Goal: Information Seeking & Learning: Learn about a topic

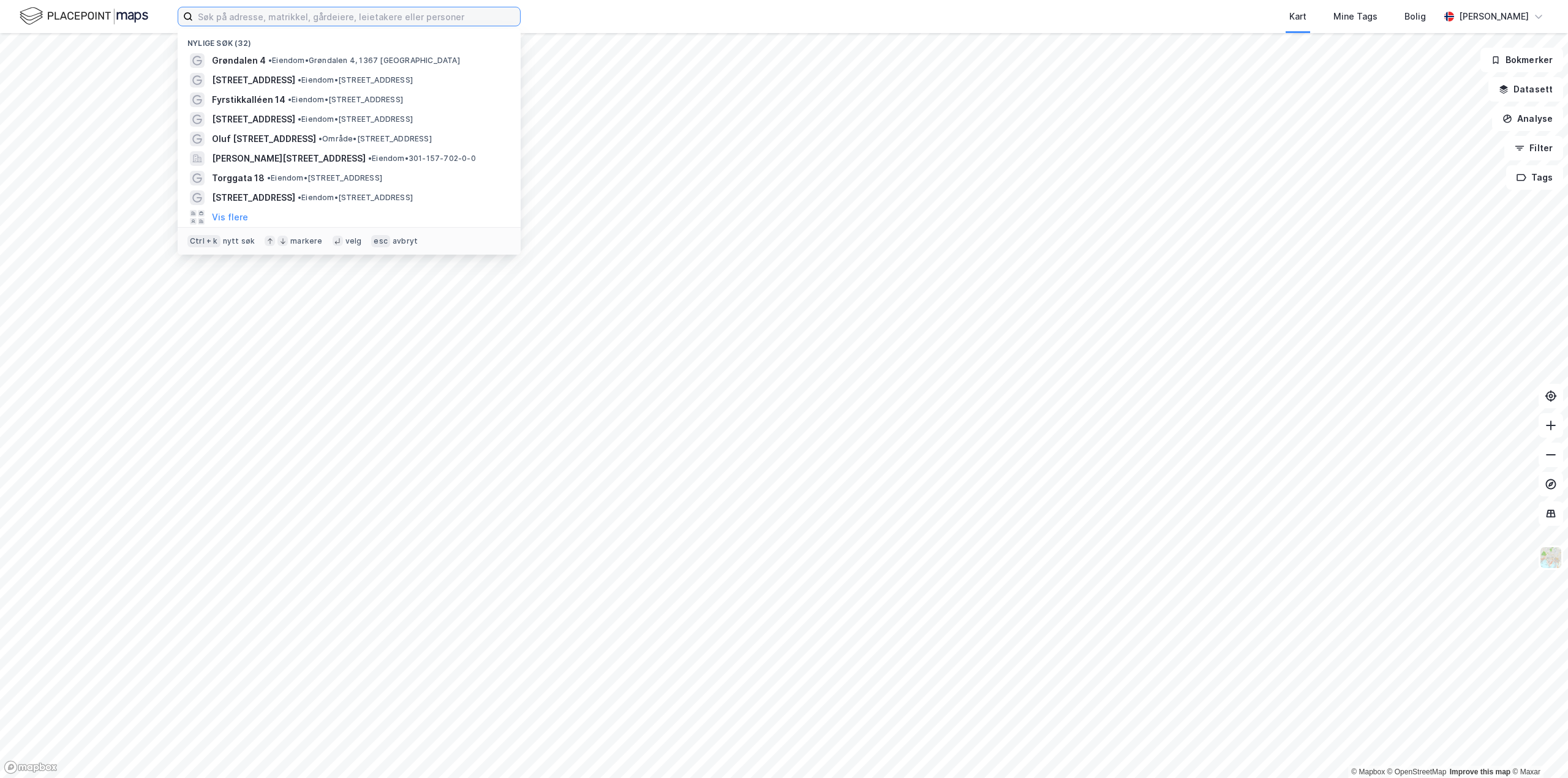
click at [270, 14] on input at bounding box center [356, 16] width 327 height 18
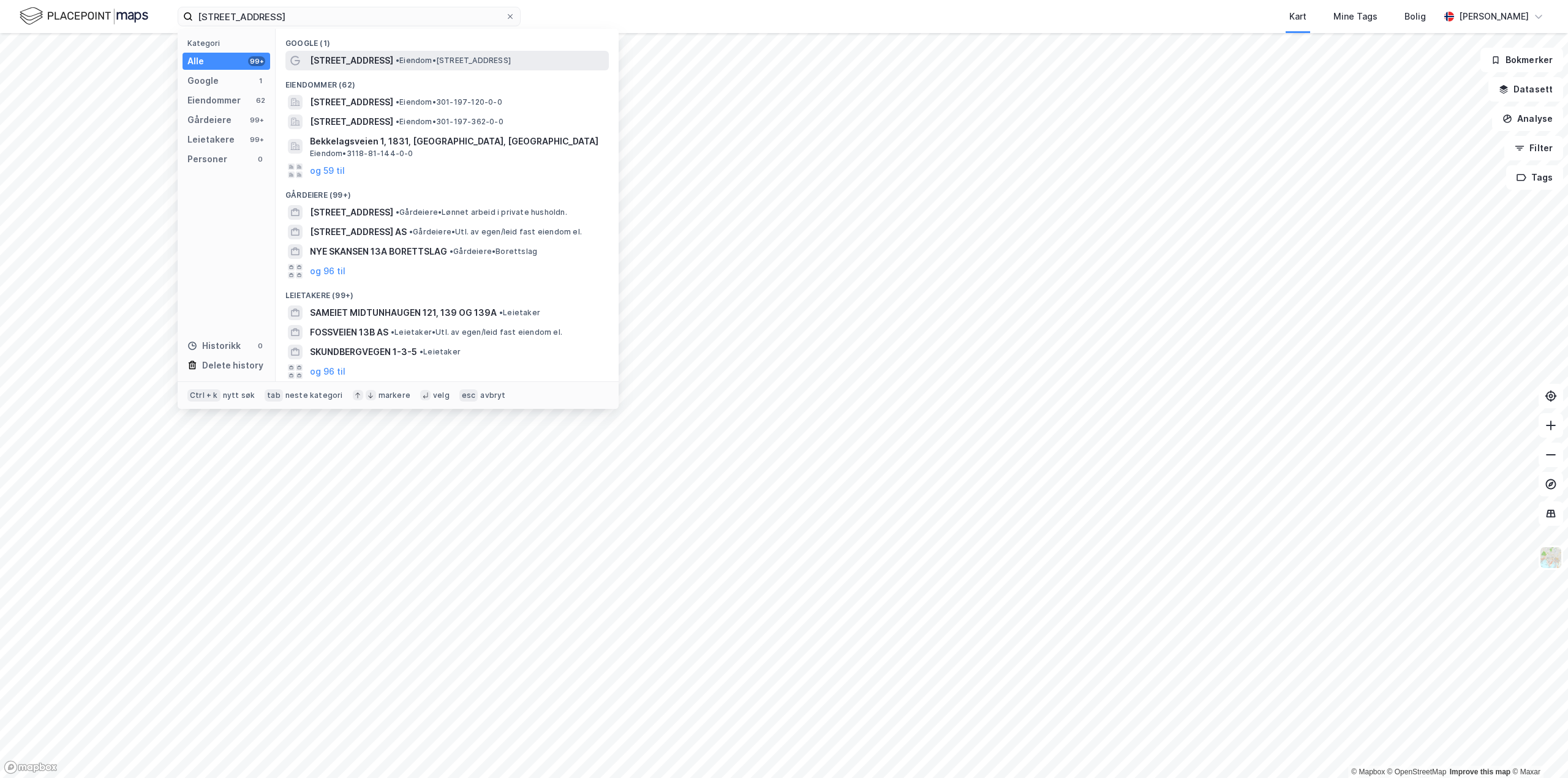
click at [348, 64] on span "[STREET_ADDRESS]" at bounding box center [352, 60] width 84 height 15
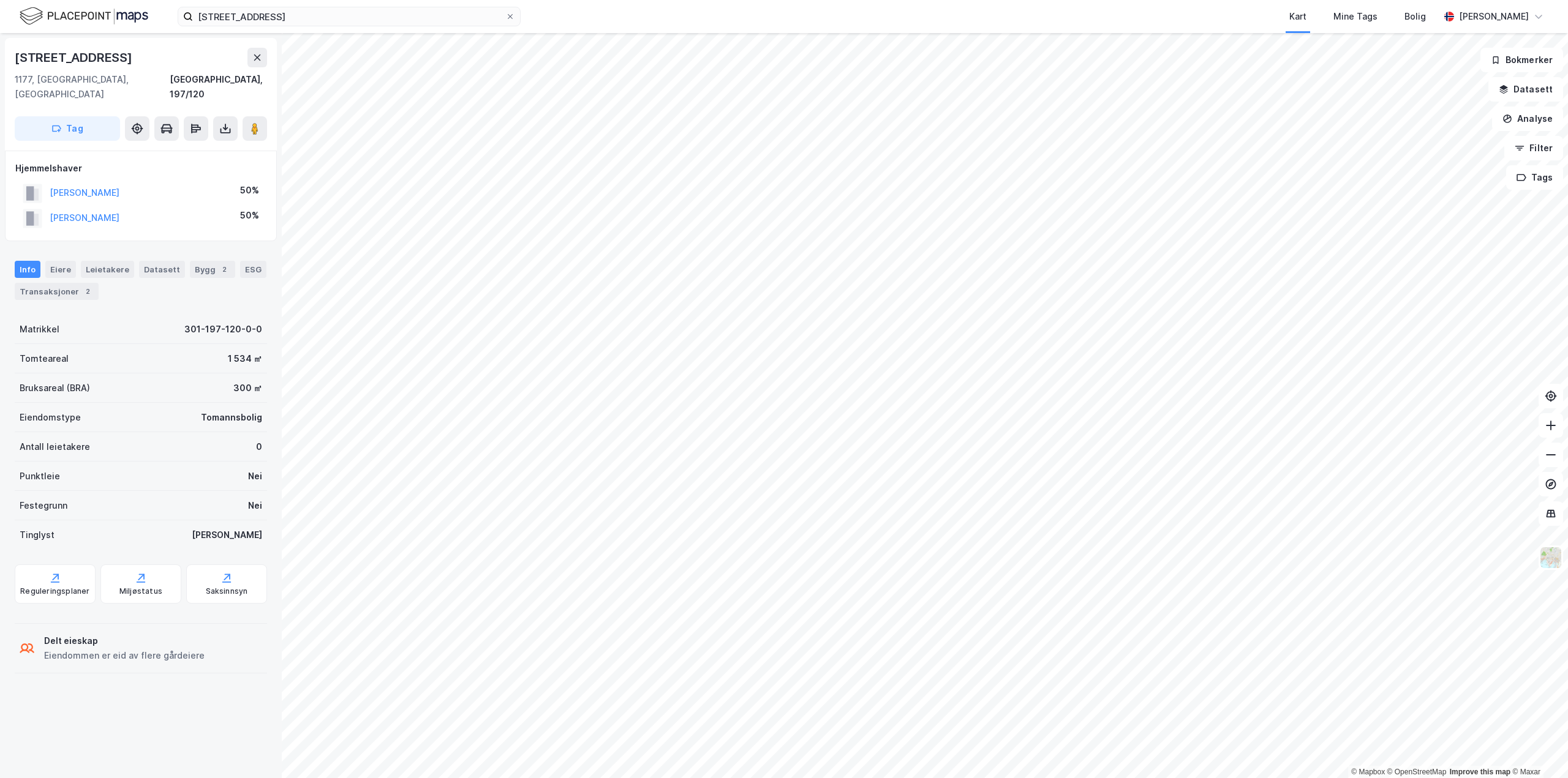
click at [109, 186] on div "[PERSON_NAME]" at bounding box center [85, 193] width 70 height 15
click at [0, 0] on button "[PERSON_NAME]" at bounding box center [0, 0] width 0 height 0
click at [319, 25] on input "Bekkelagsveien 13a" at bounding box center [349, 16] width 312 height 18
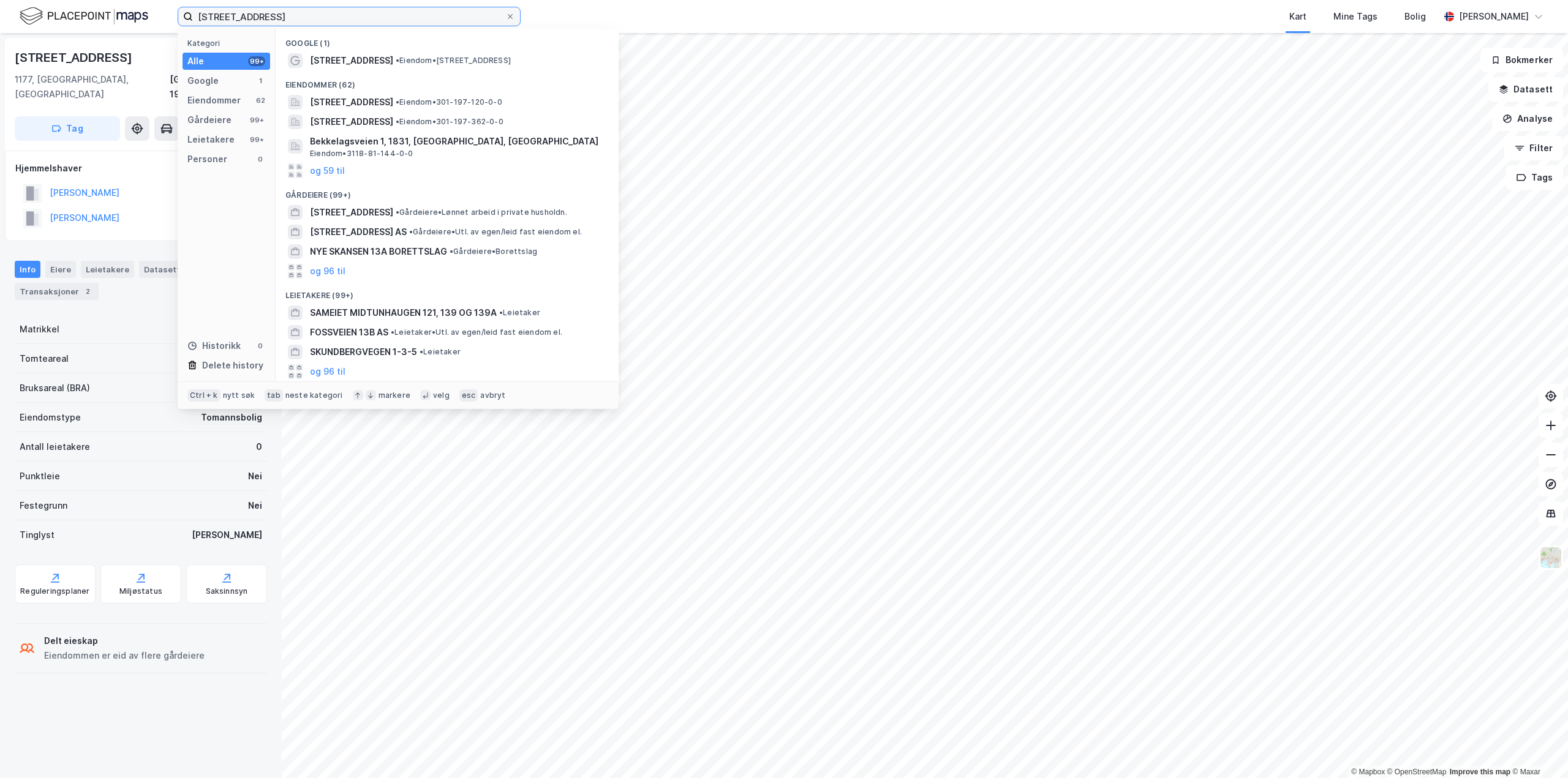
type input "[STREET_ADDRESS]"
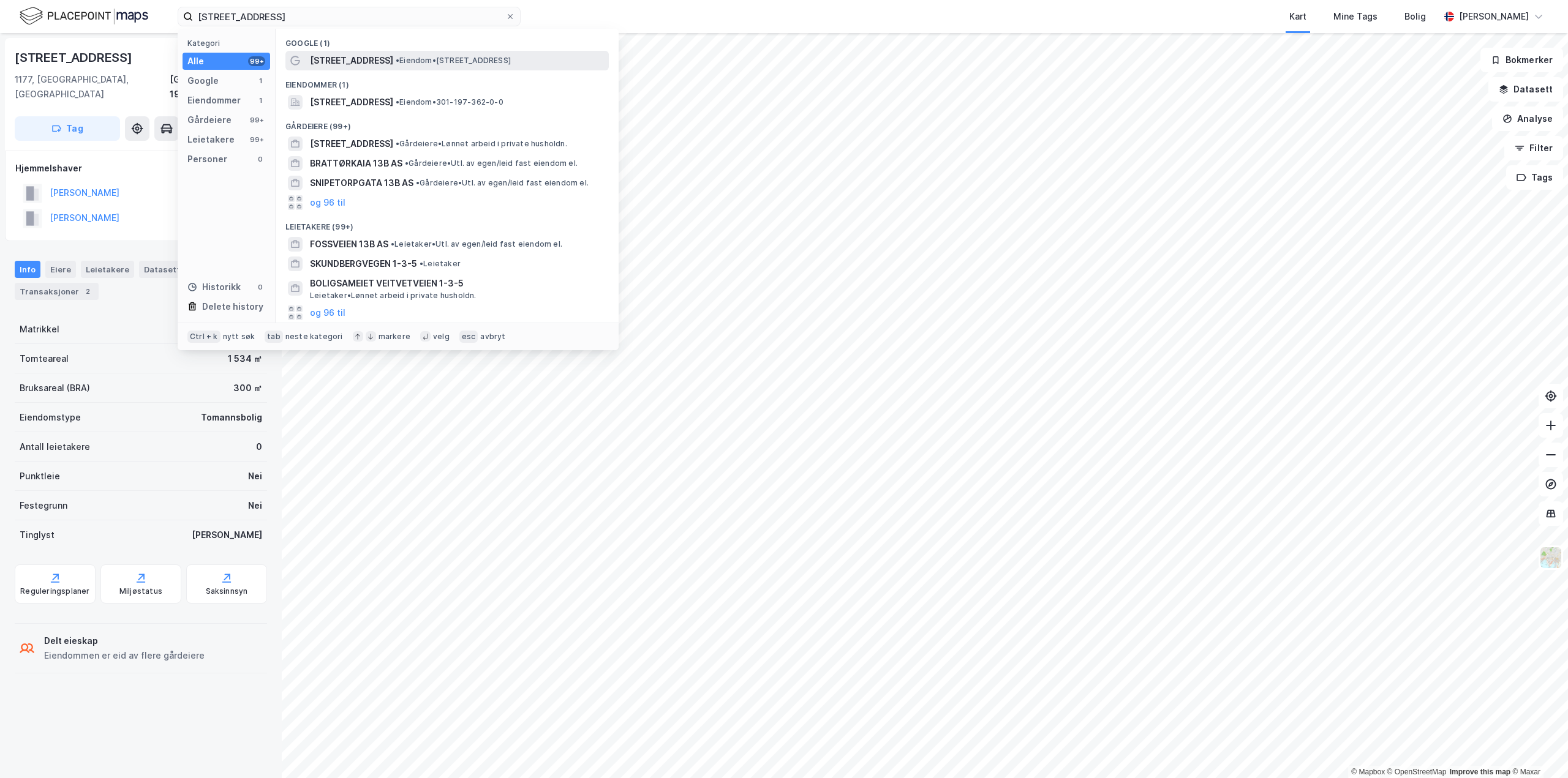
click at [322, 58] on span "[STREET_ADDRESS]" at bounding box center [352, 60] width 84 height 15
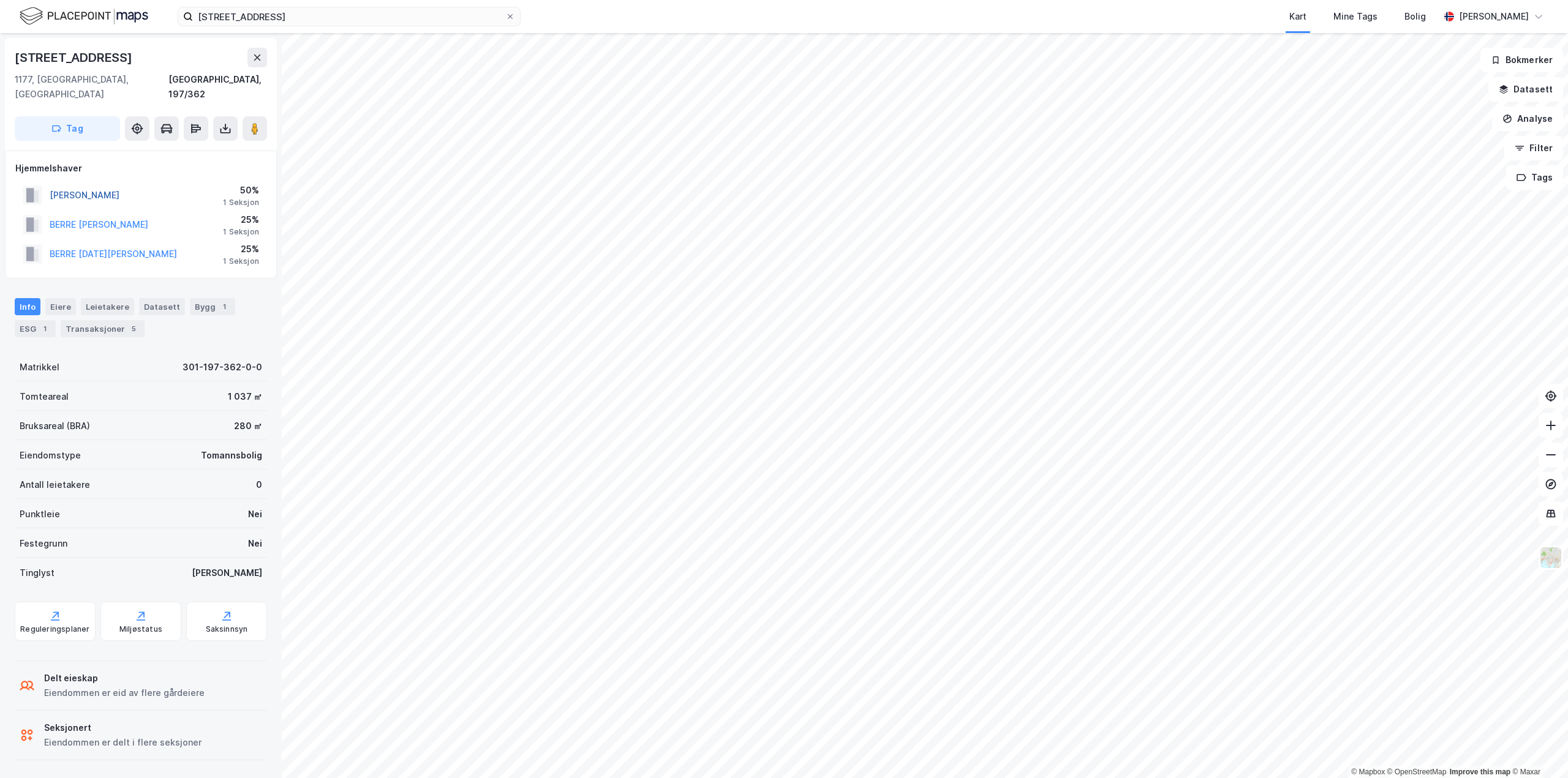
click at [0, 0] on button "[PERSON_NAME]" at bounding box center [0, 0] width 0 height 0
click at [0, 0] on button "BERRE [PERSON_NAME]" at bounding box center [0, 0] width 0 height 0
click at [0, 0] on button "BERRE [DATE][PERSON_NAME]" at bounding box center [0, 0] width 0 height 0
click at [193, 298] on div "Bygg 1" at bounding box center [213, 307] width 45 height 17
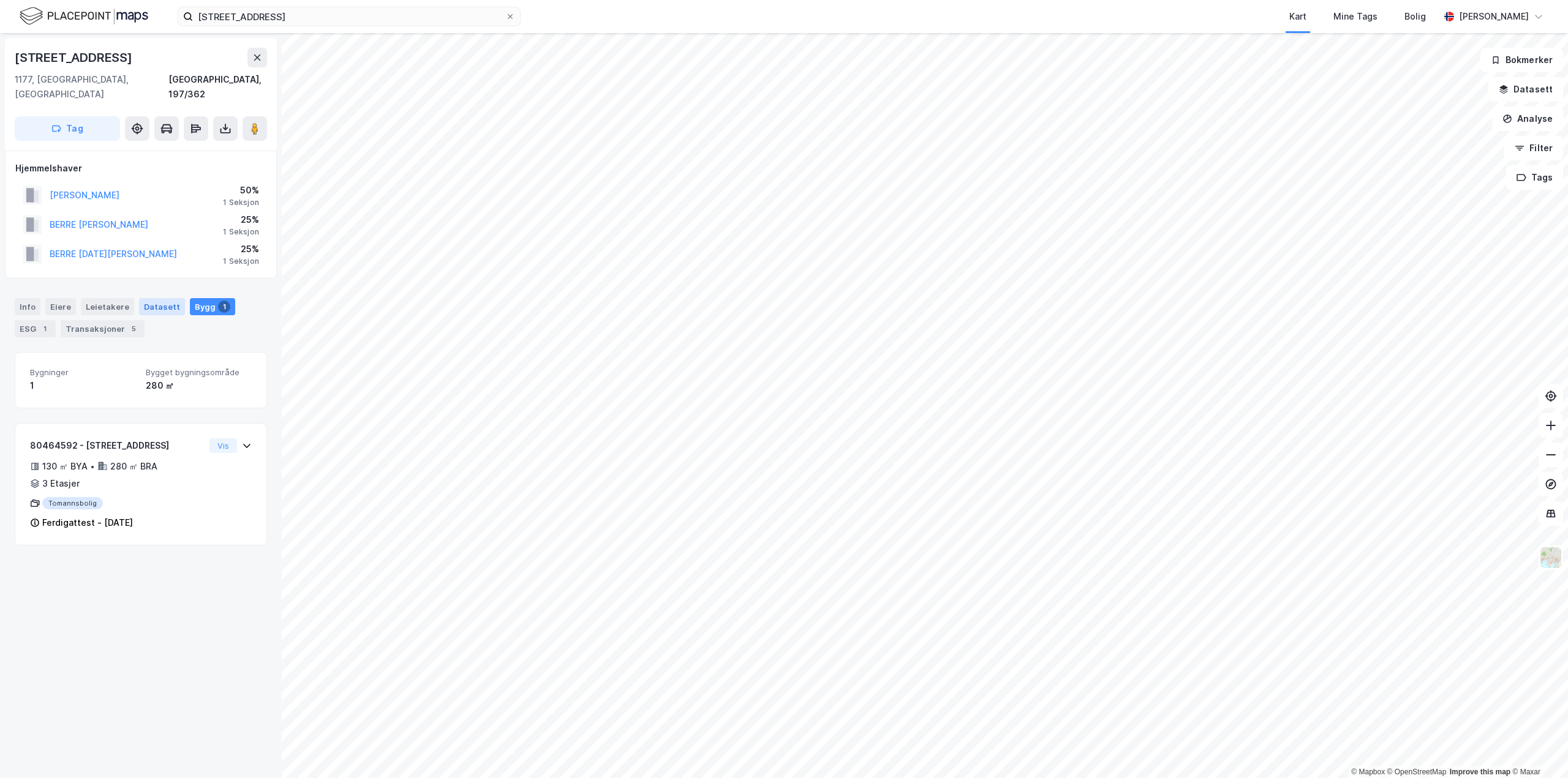
click at [146, 298] on div "Datasett" at bounding box center [162, 307] width 46 height 17
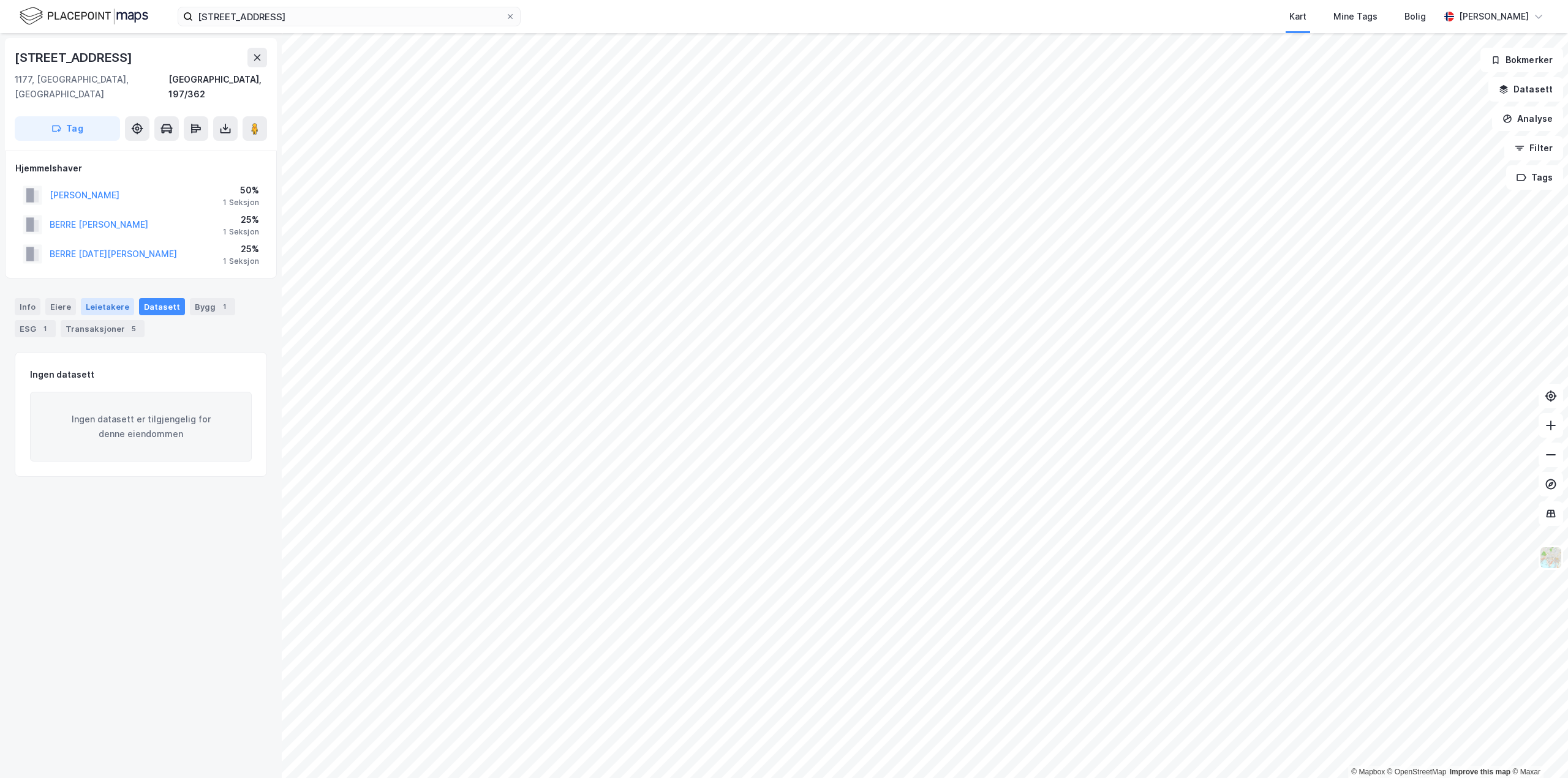
click at [102, 298] on div "Leietakere" at bounding box center [107, 307] width 53 height 17
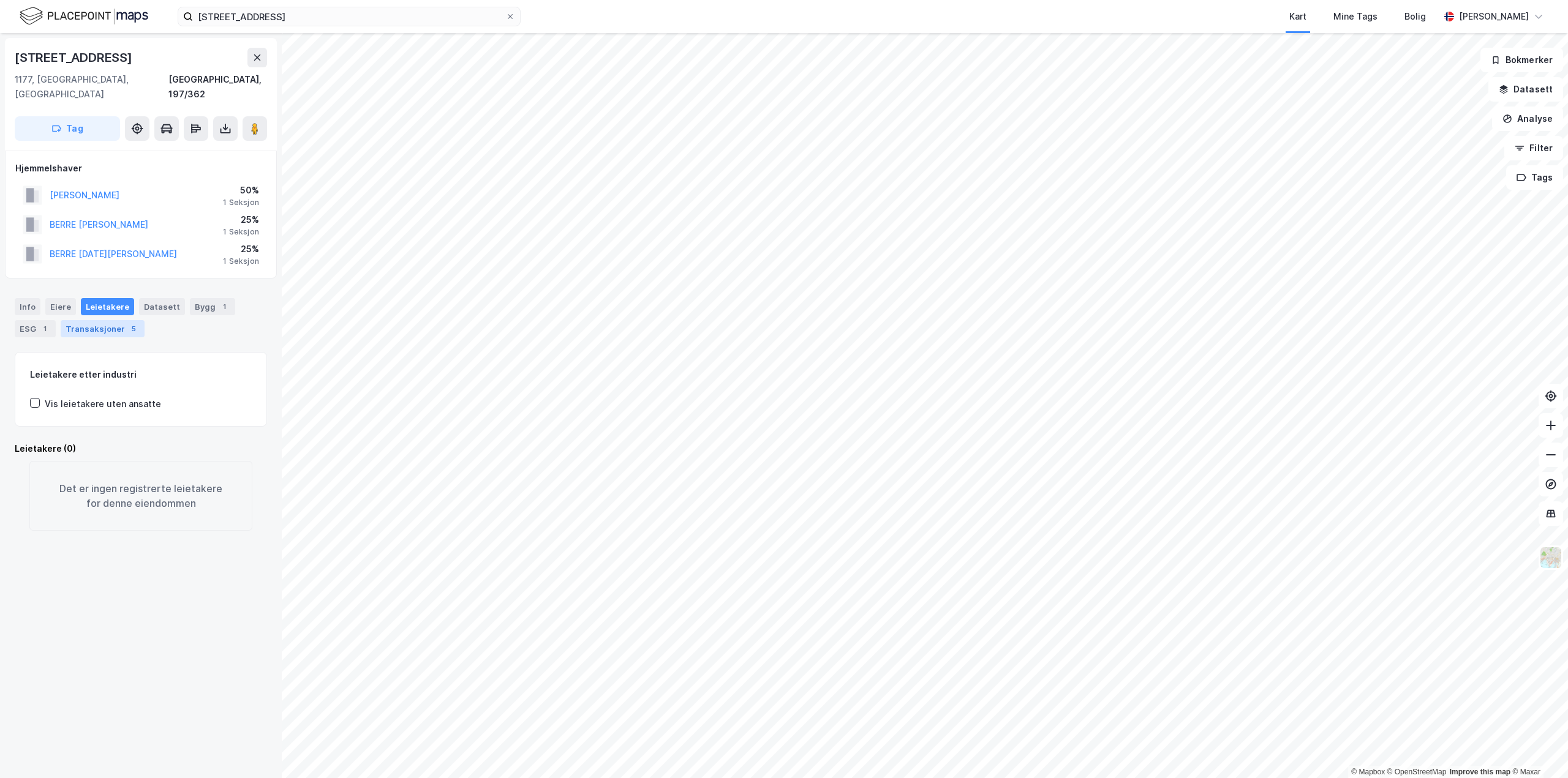
click at [81, 321] on div "Transaksjoner 5" at bounding box center [103, 329] width 84 height 17
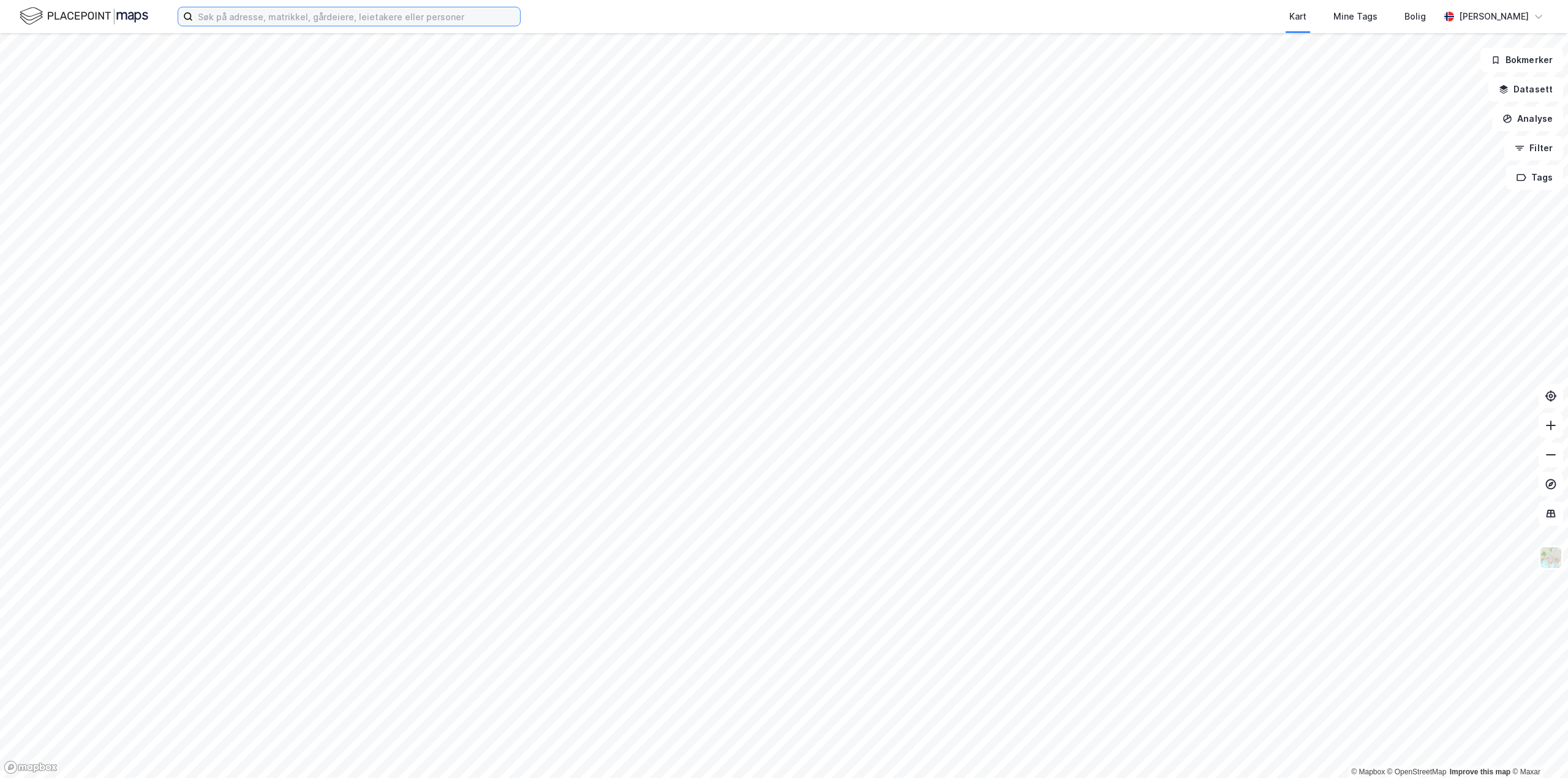
click at [314, 11] on input at bounding box center [356, 16] width 327 height 18
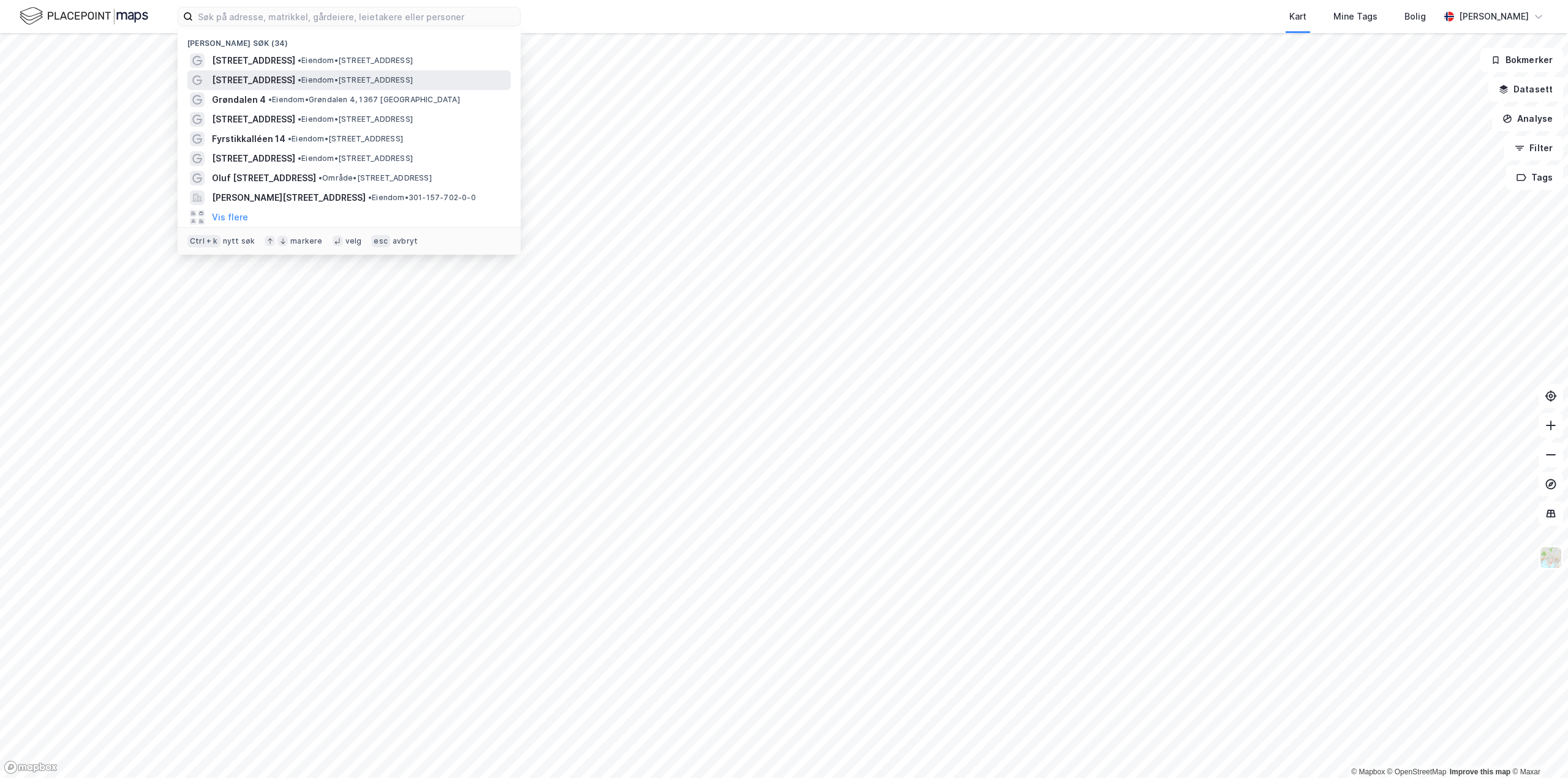
click at [283, 81] on span "[STREET_ADDRESS]" at bounding box center [254, 80] width 84 height 15
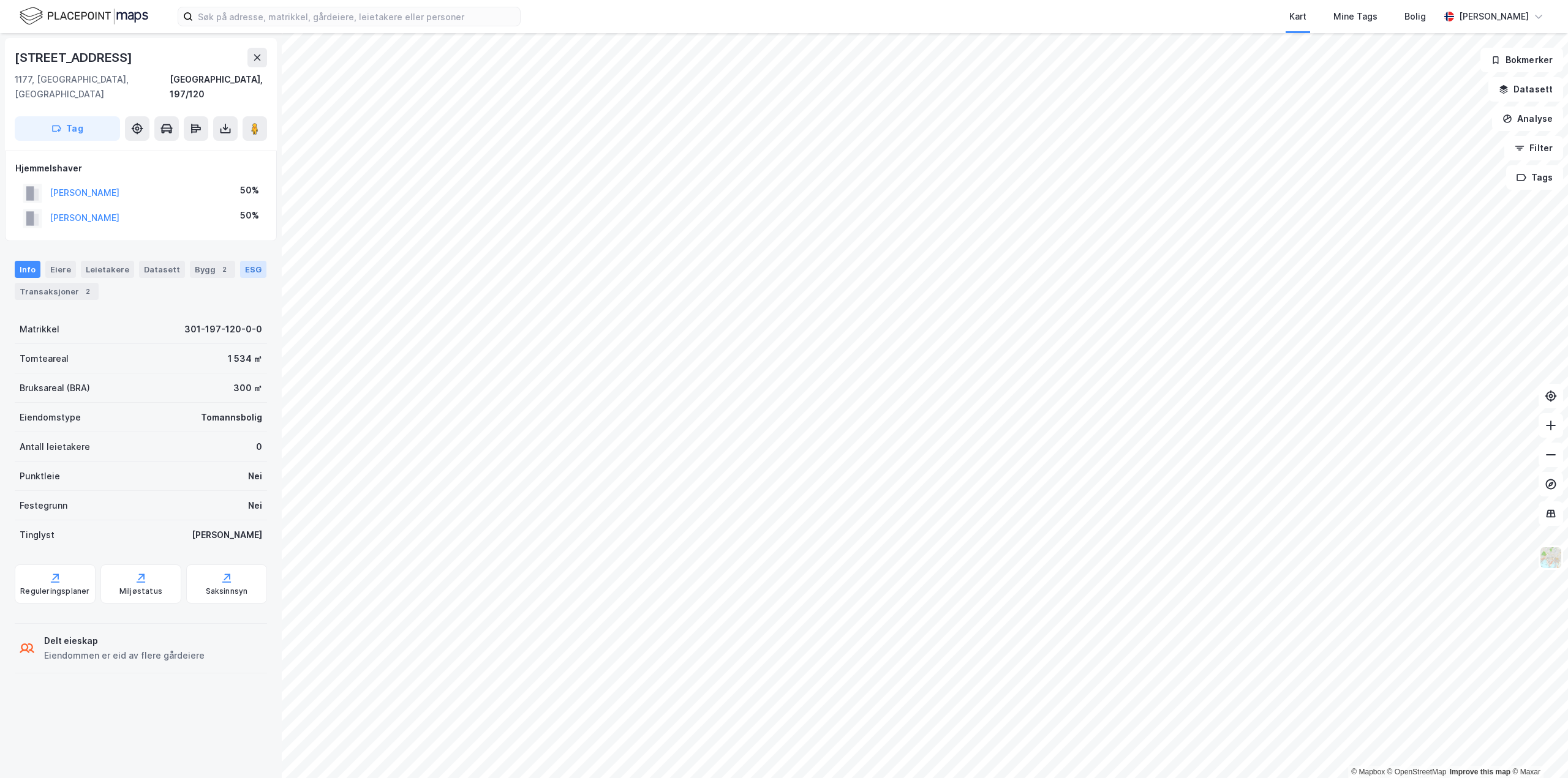
click at [242, 260] on div "ESG" at bounding box center [254, 269] width 26 height 17
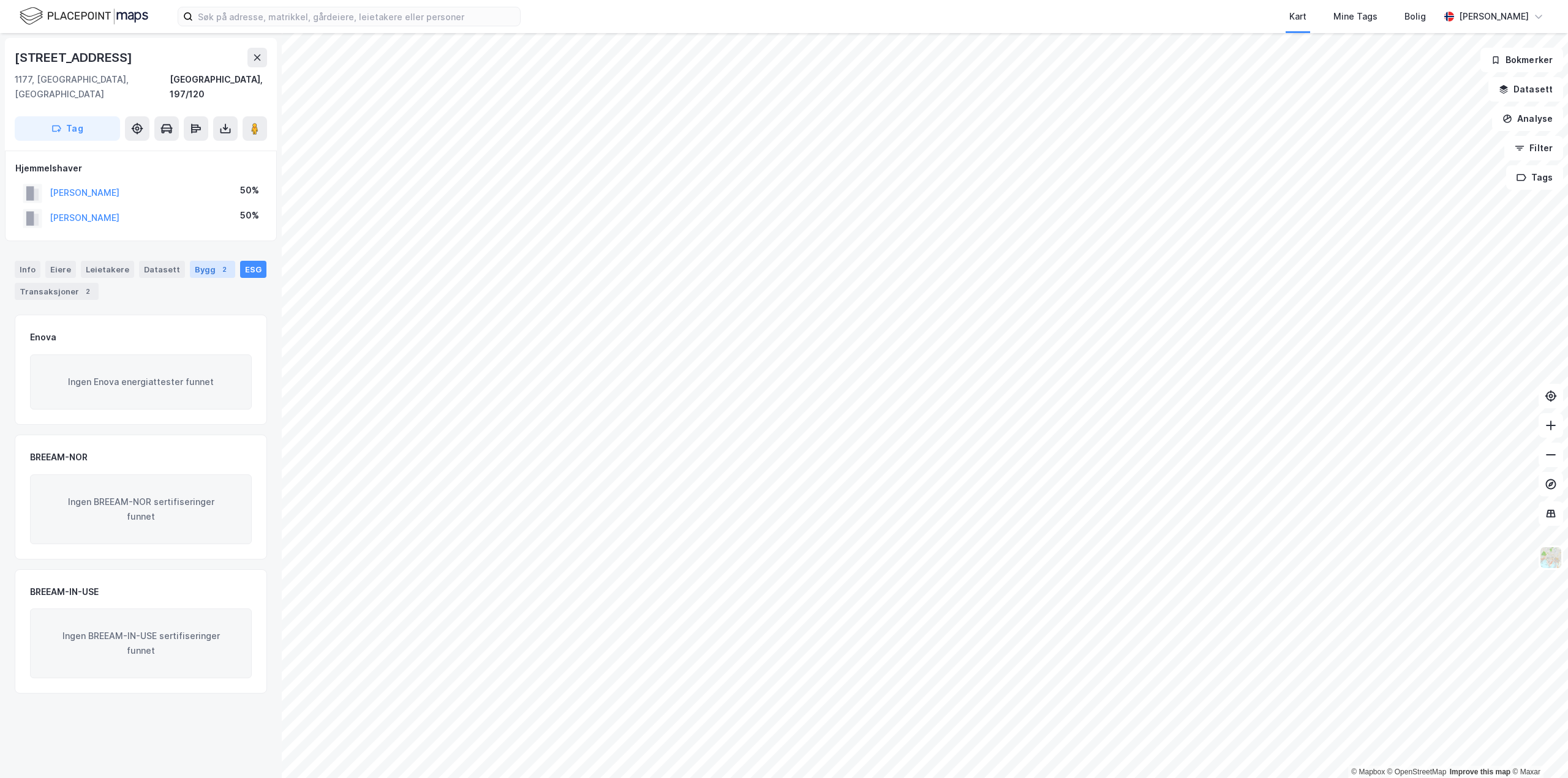
click at [198, 260] on div "Bygg 2" at bounding box center [213, 269] width 45 height 17
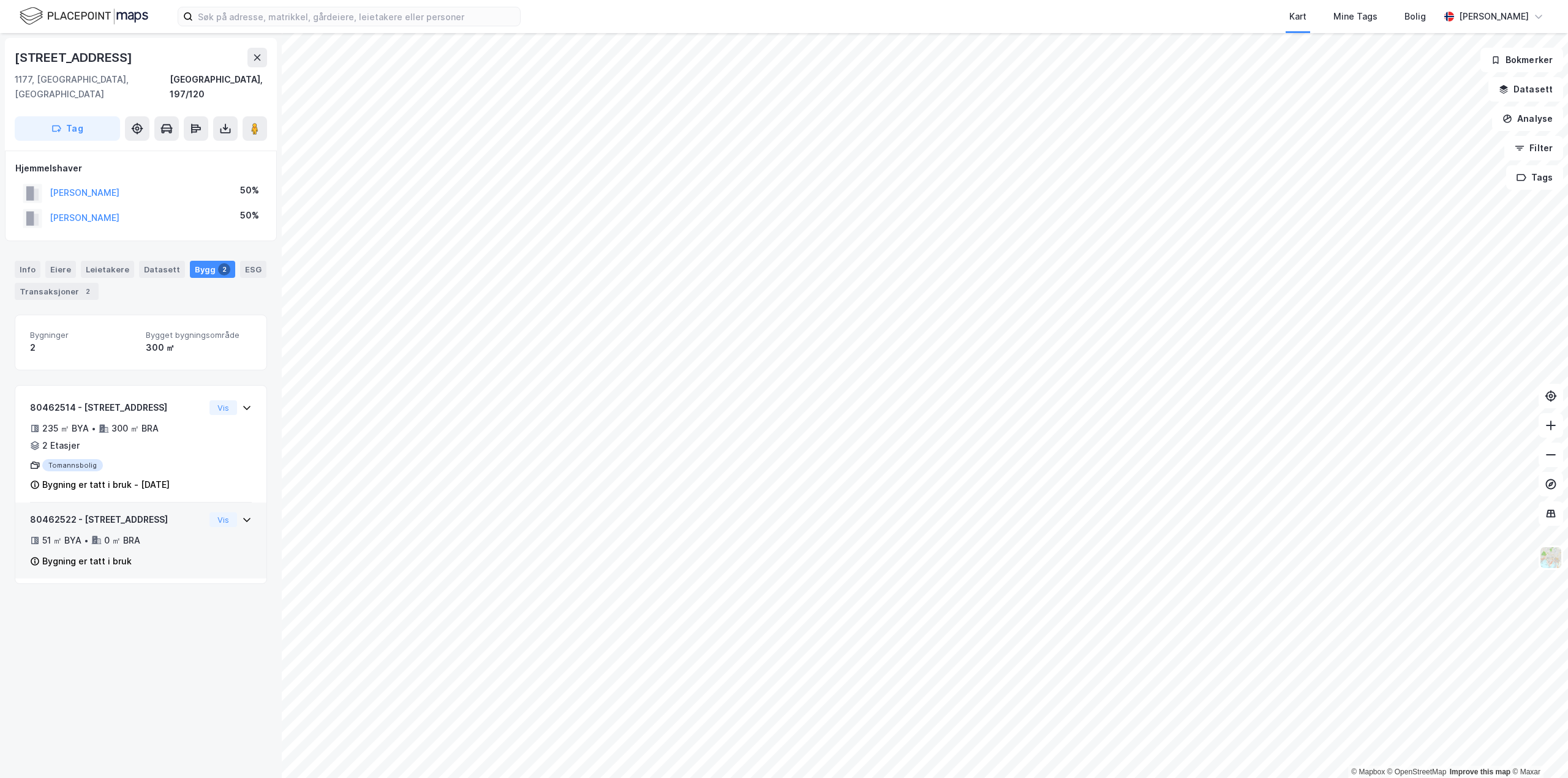
click at [155, 533] on div "51 ㎡ BYA • 0 ㎡ BRA" at bounding box center [117, 540] width 174 height 15
click at [178, 422] on div "235 ㎡ BYA • 300 ㎡ BRA • 2 Etasjer" at bounding box center [117, 437] width 174 height 32
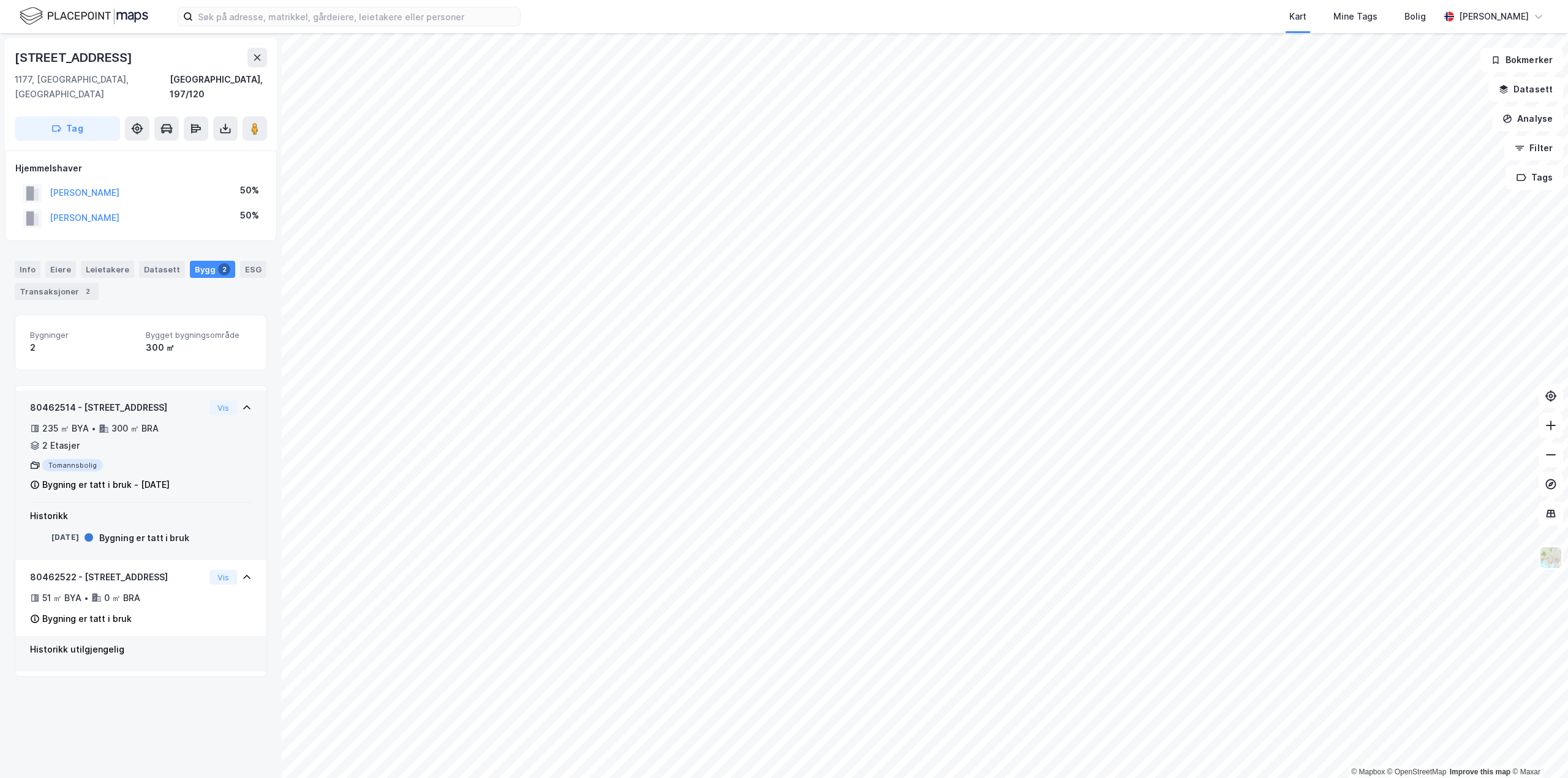
click at [173, 422] on div "235 ㎡ BYA • 300 ㎡ BRA • 2 Etasjer" at bounding box center [117, 437] width 174 height 32
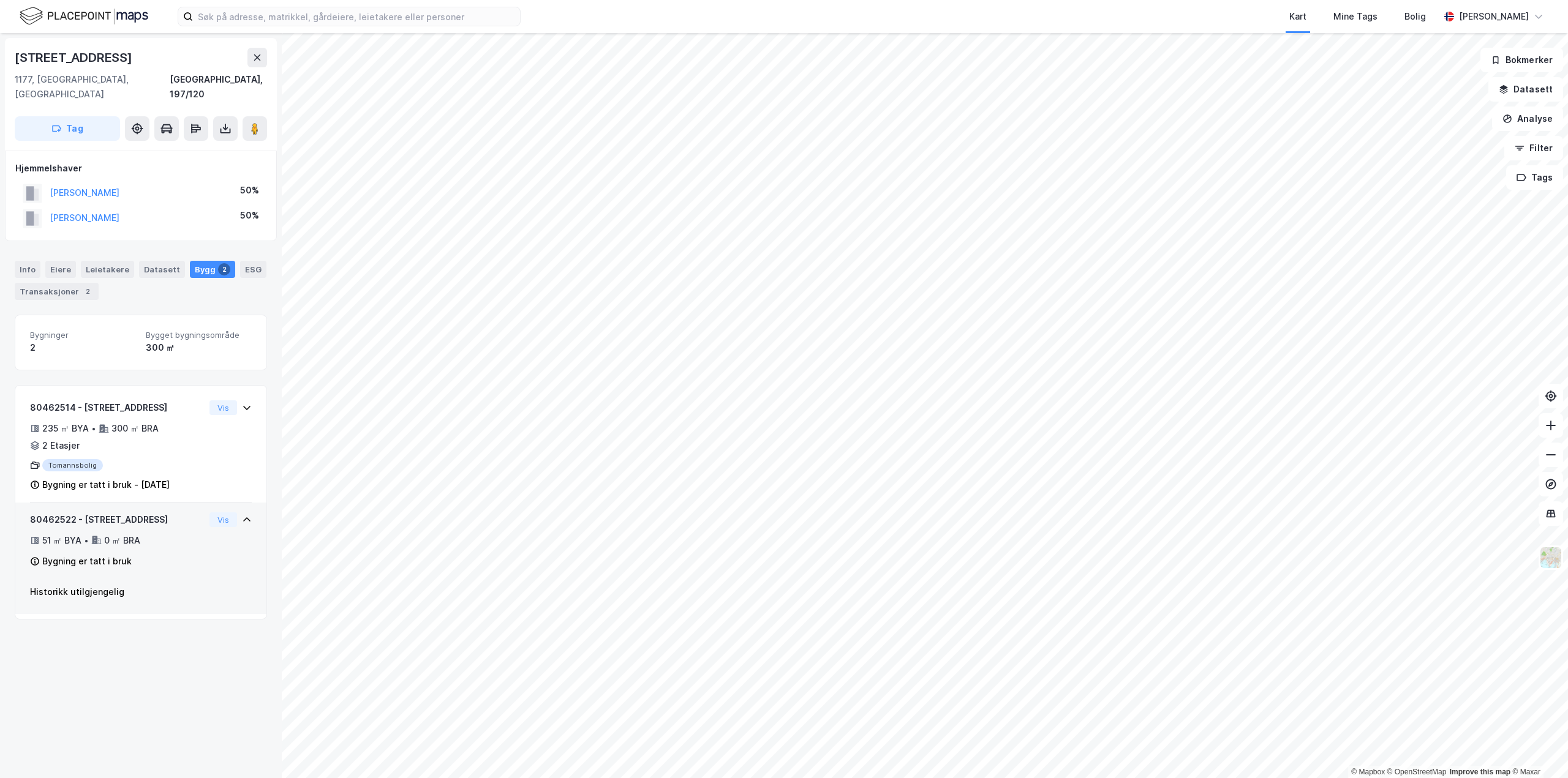
click at [173, 516] on div "80462522 - Bekkelagsveien 13 51 ㎡ BYA • 0 ㎡ BRA Bygning er tatt i bruk" at bounding box center [117, 540] width 174 height 57
click at [177, 512] on div "80462522 - [STREET_ADDRESS]" at bounding box center [117, 519] width 174 height 15
click at [175, 533] on div "51 ㎡ BYA • 0 ㎡ BRA" at bounding box center [117, 540] width 174 height 15
drag, startPoint x: 138, startPoint y: 364, endPoint x: 124, endPoint y: 281, distance: 84.2
click at [137, 364] on div "Bygninger 2 Bygget bygningsområde 300 ㎡ 80462514 - Bekkelagsveien 13 235 ㎡ BYA …" at bounding box center [141, 449] width 253 height 269
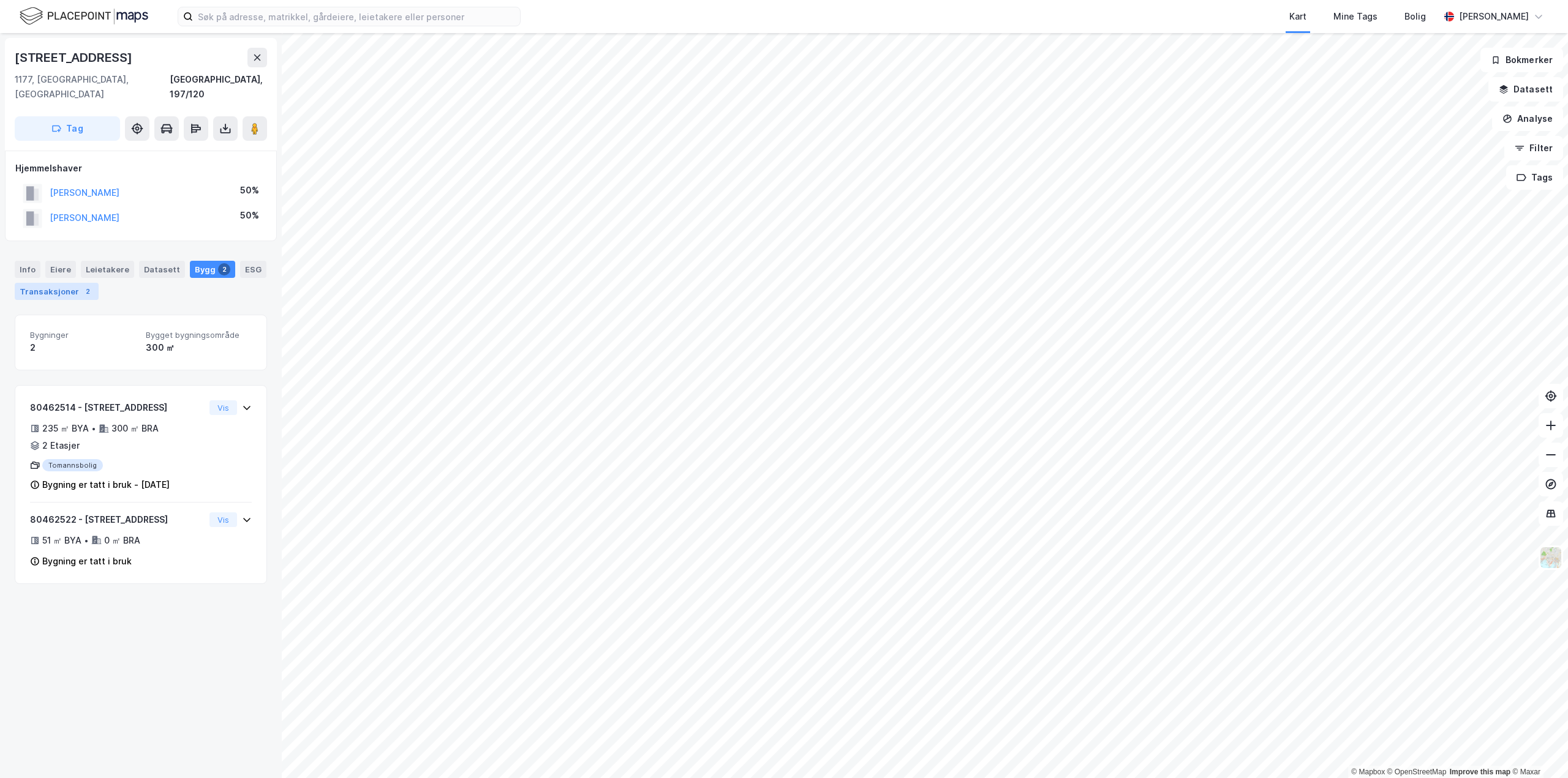
click at [52, 283] on div "Transaksjoner 2" at bounding box center [57, 292] width 84 height 17
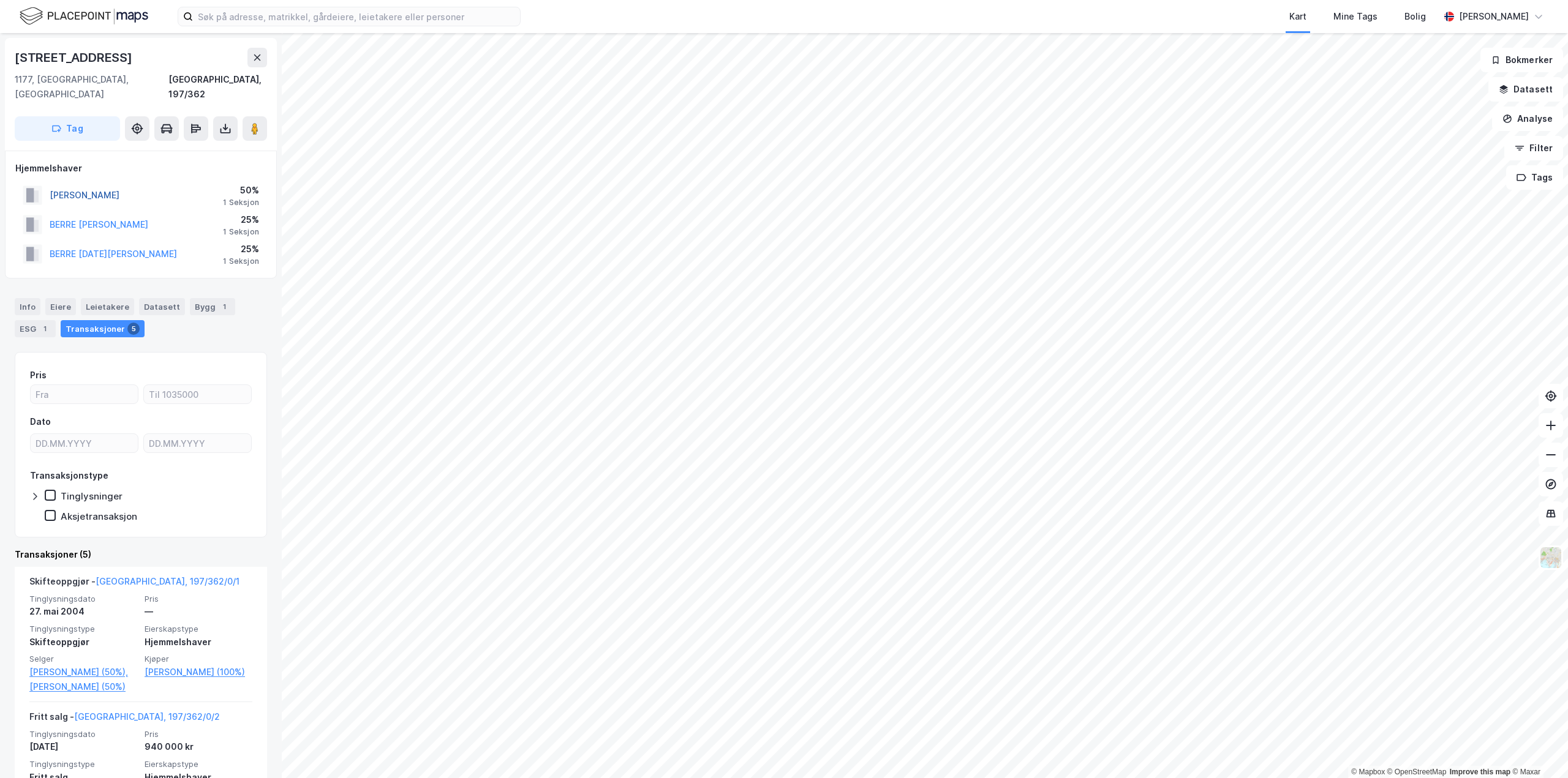
click at [0, 0] on button "[PERSON_NAME]" at bounding box center [0, 0] width 0 height 0
click at [165, 127] on icon at bounding box center [166, 127] width 11 height 1
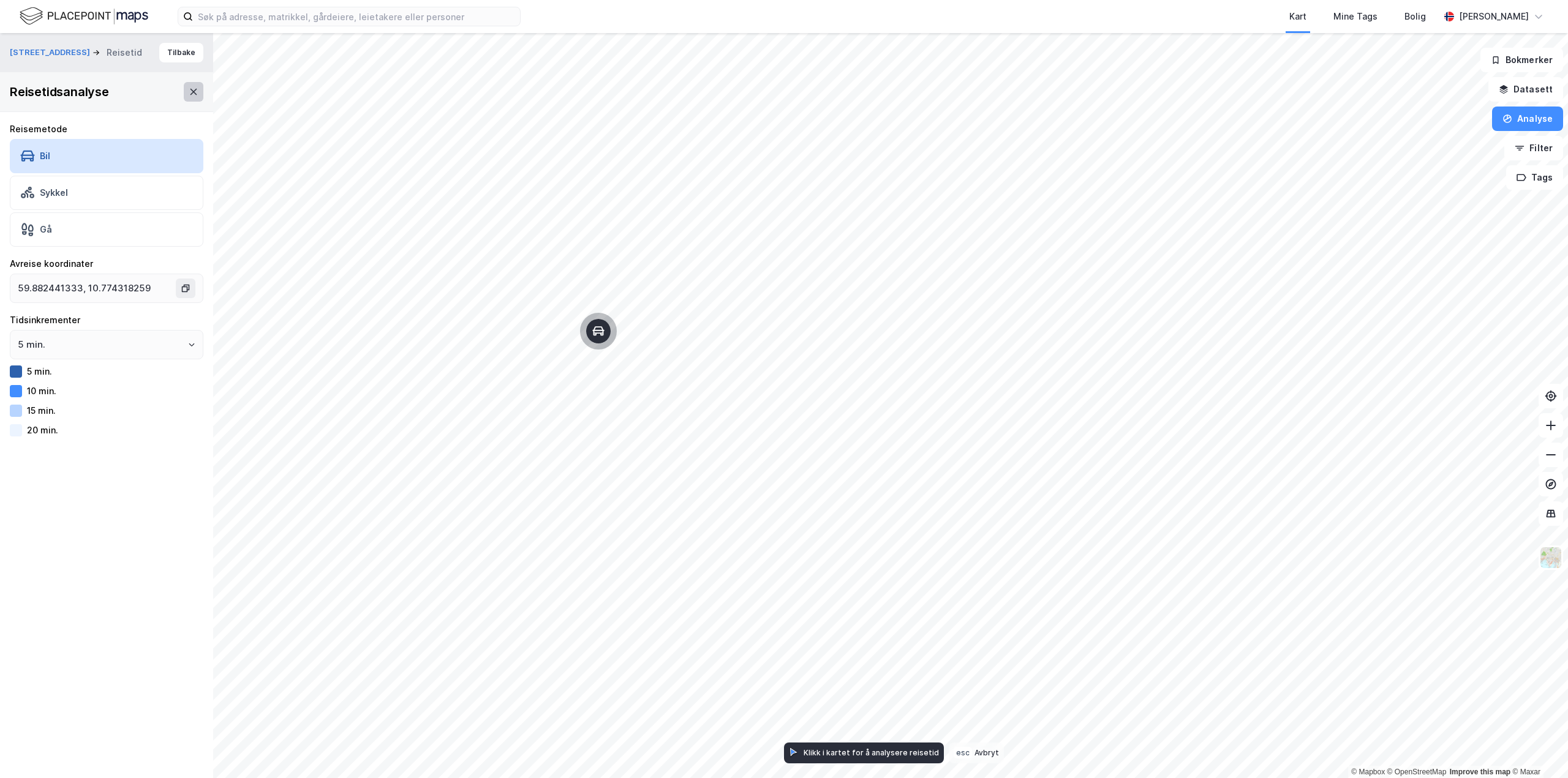
click at [184, 97] on button at bounding box center [193, 91] width 19 height 19
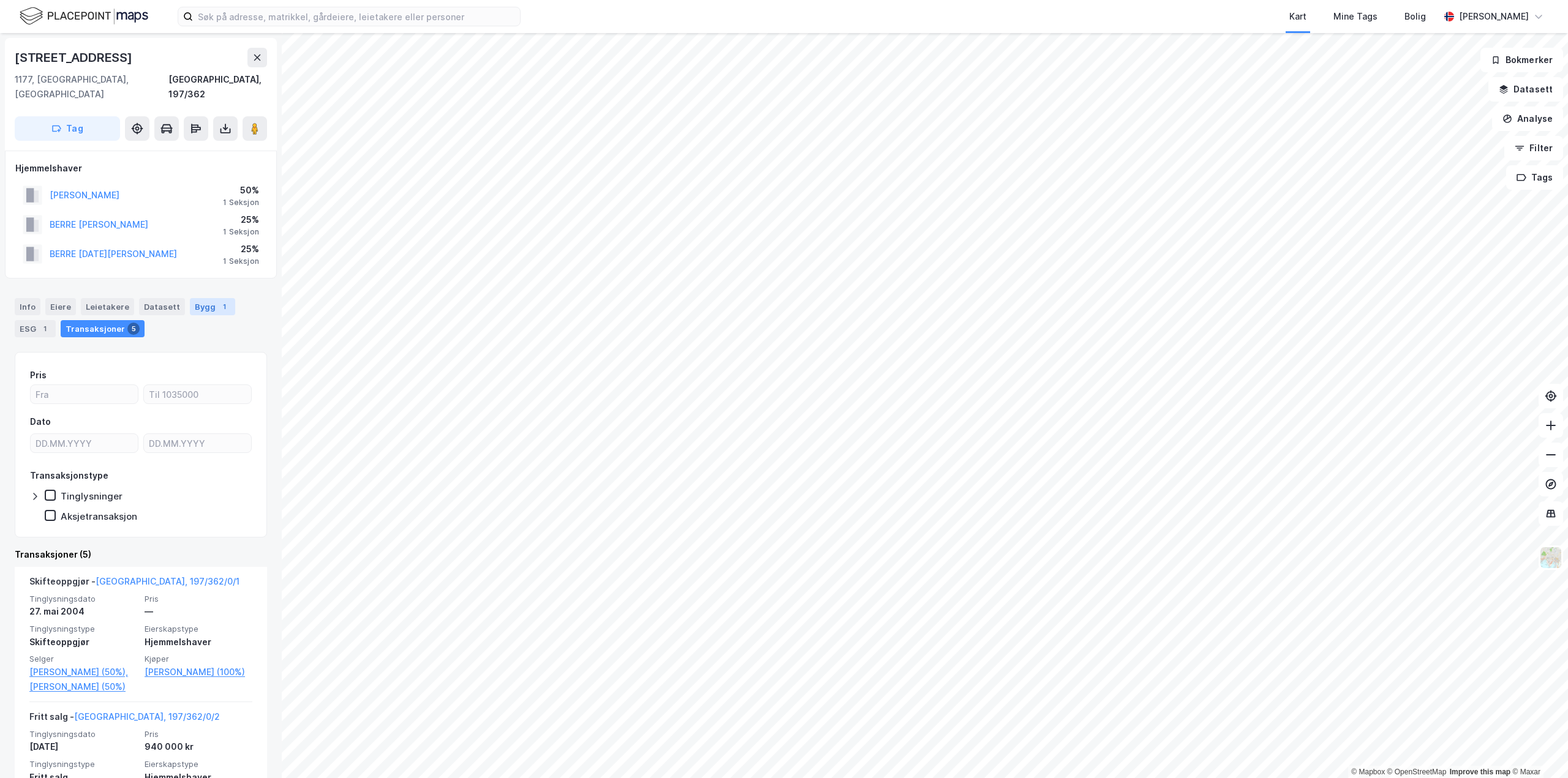
click at [218, 301] on div "1" at bounding box center [224, 307] width 12 height 12
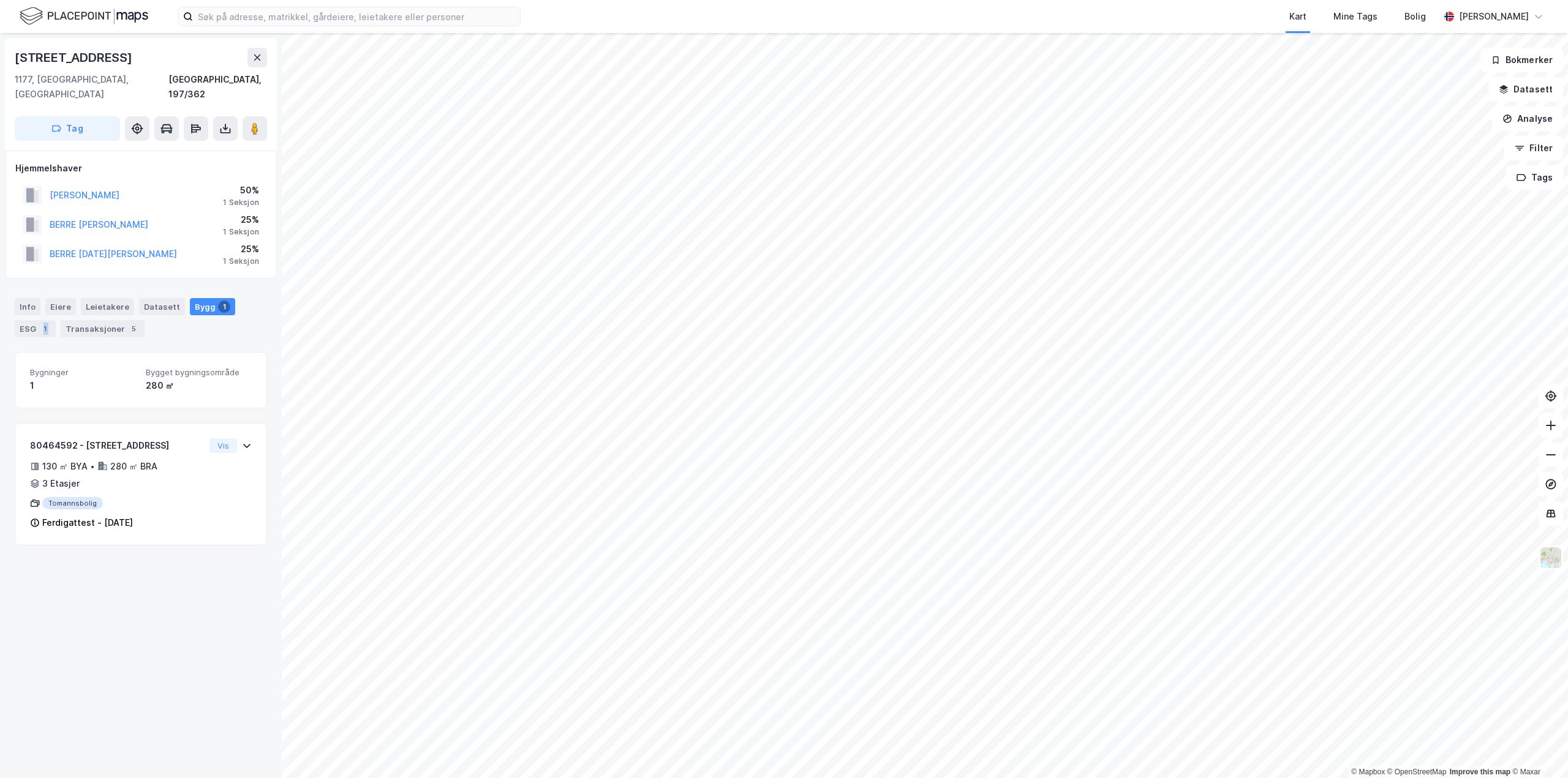
click at [57, 319] on div "Info [PERSON_NAME] Datasett Bygg 1 ESG 1 Transaksjoner 5" at bounding box center [141, 317] width 253 height 39
click at [38, 322] on div "1" at bounding box center [44, 328] width 12 height 12
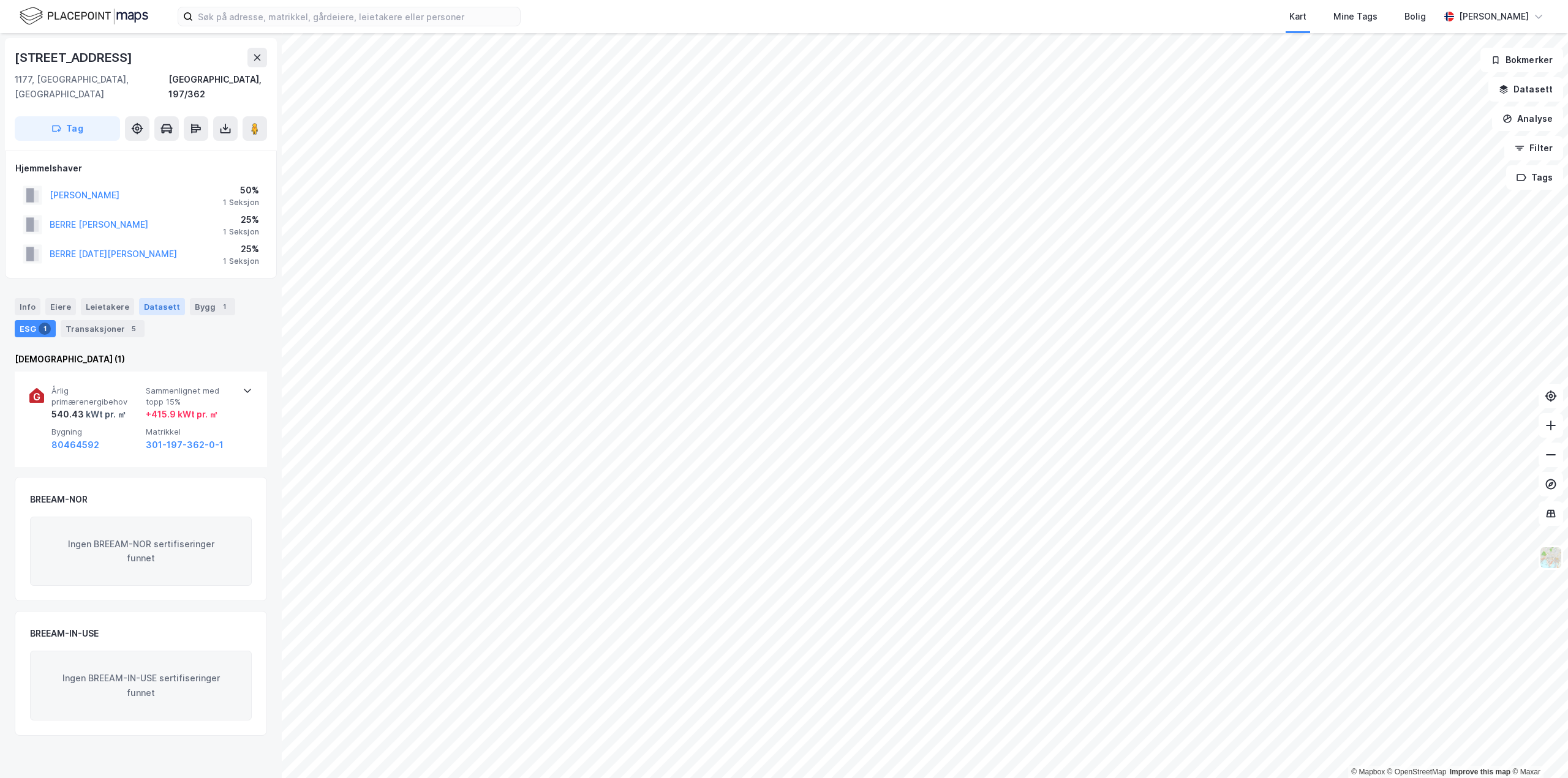
click at [160, 298] on div "Datasett" at bounding box center [162, 307] width 46 height 17
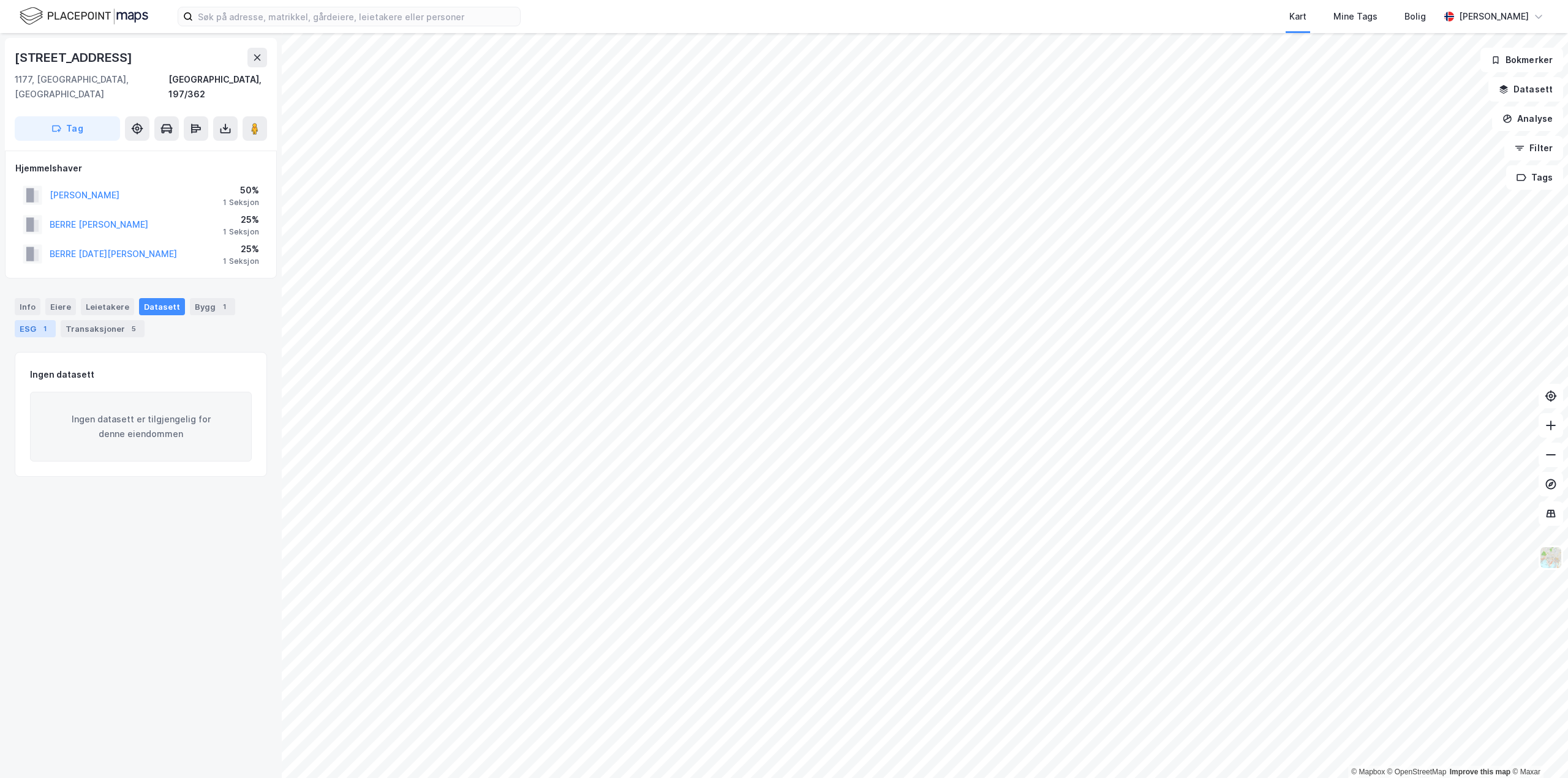
click at [38, 322] on div "1" at bounding box center [44, 328] width 12 height 12
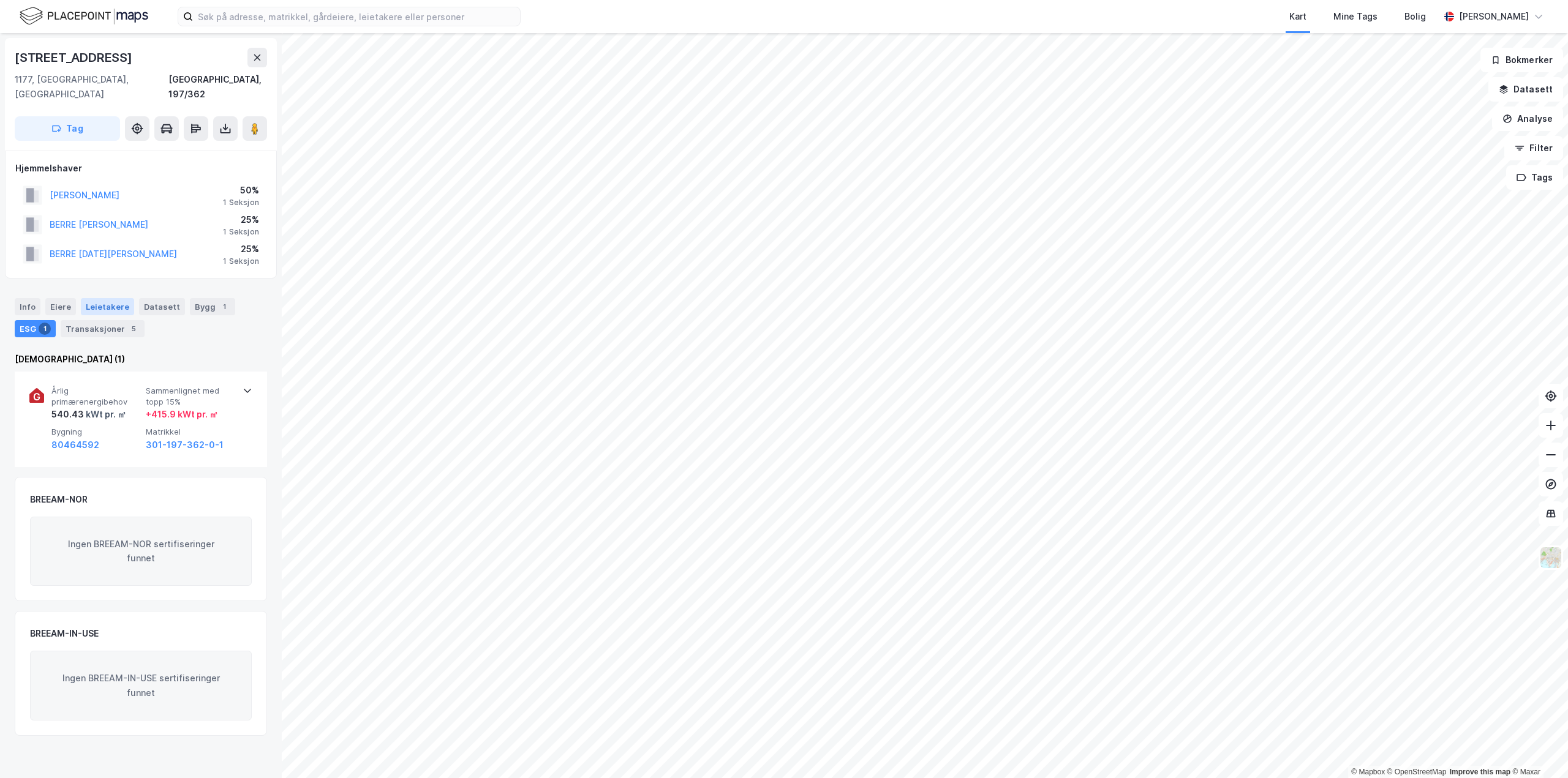
click at [114, 298] on div "Leietakere" at bounding box center [107, 307] width 53 height 17
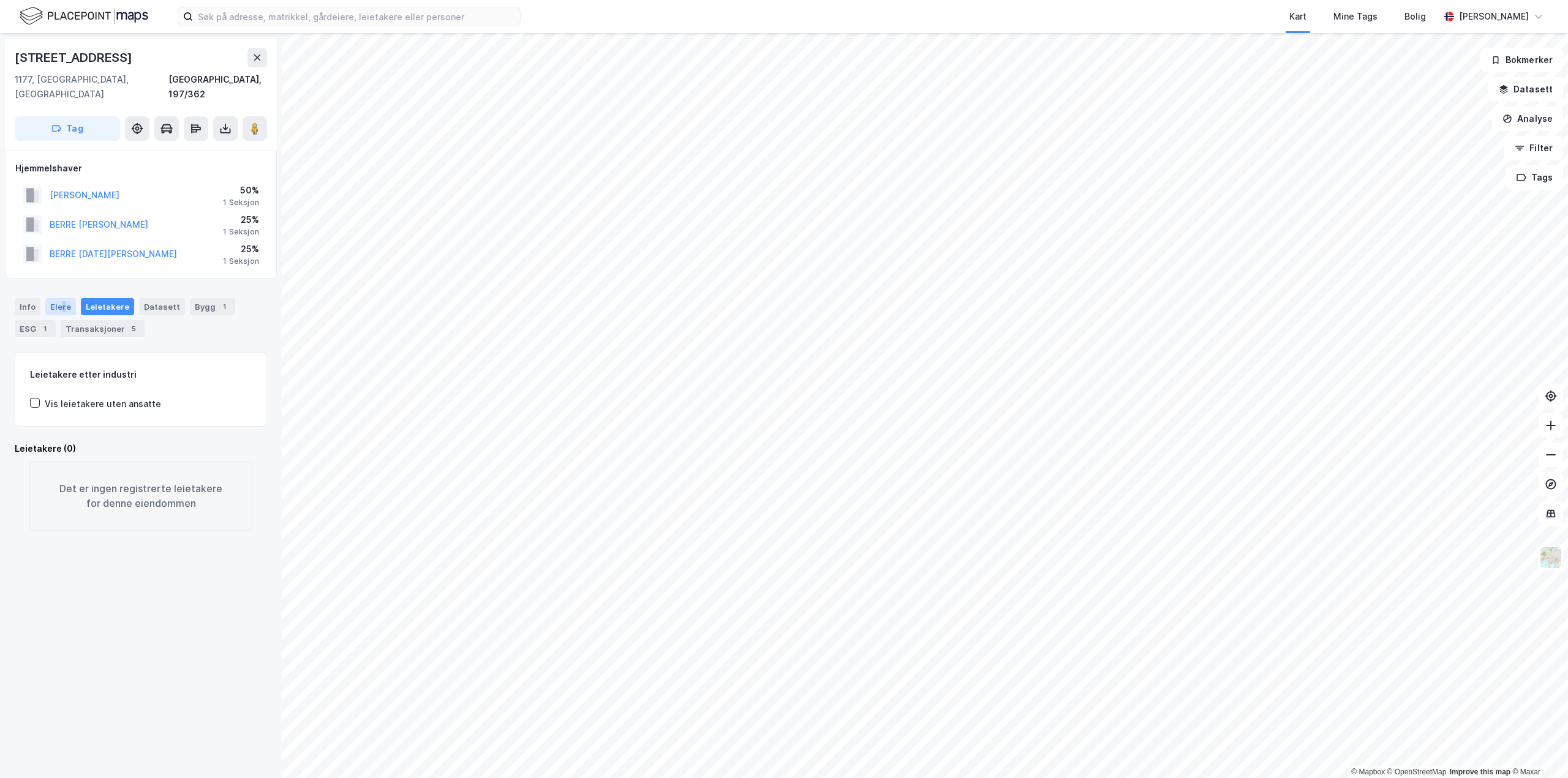
click at [62, 298] on div "Eiere" at bounding box center [60, 307] width 31 height 17
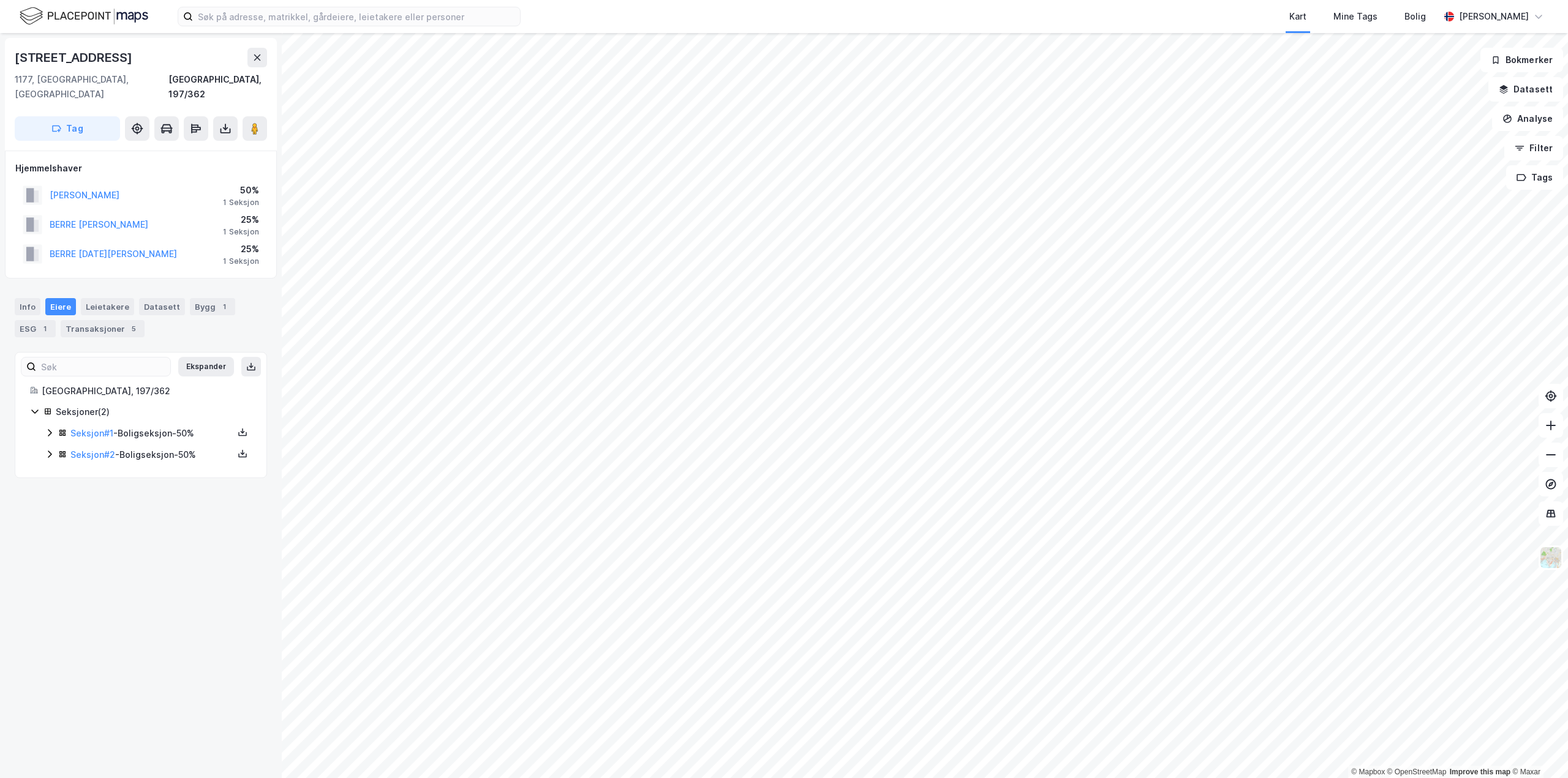
click at [253, 313] on div "Info [PERSON_NAME] Datasett Bygg 1 ESG 1 Transaksjoner 5" at bounding box center [141, 317] width 253 height 39
click at [48, 426] on div "Seksjon # 1 - Boligseksjon - 50%" at bounding box center [148, 434] width 207 height 16
click at [51, 492] on icon at bounding box center [50, 496] width 3 height 7
click at [231, 643] on div "Bekkelagsveien 13b 1177, [GEOGRAPHIC_DATA], [GEOGRAPHIC_DATA] [GEOGRAPHIC_DATA]…" at bounding box center [140, 405] width 282 height 745
click at [166, 533] on link "[PERSON_NAME]" at bounding box center [165, 538] width 70 height 10
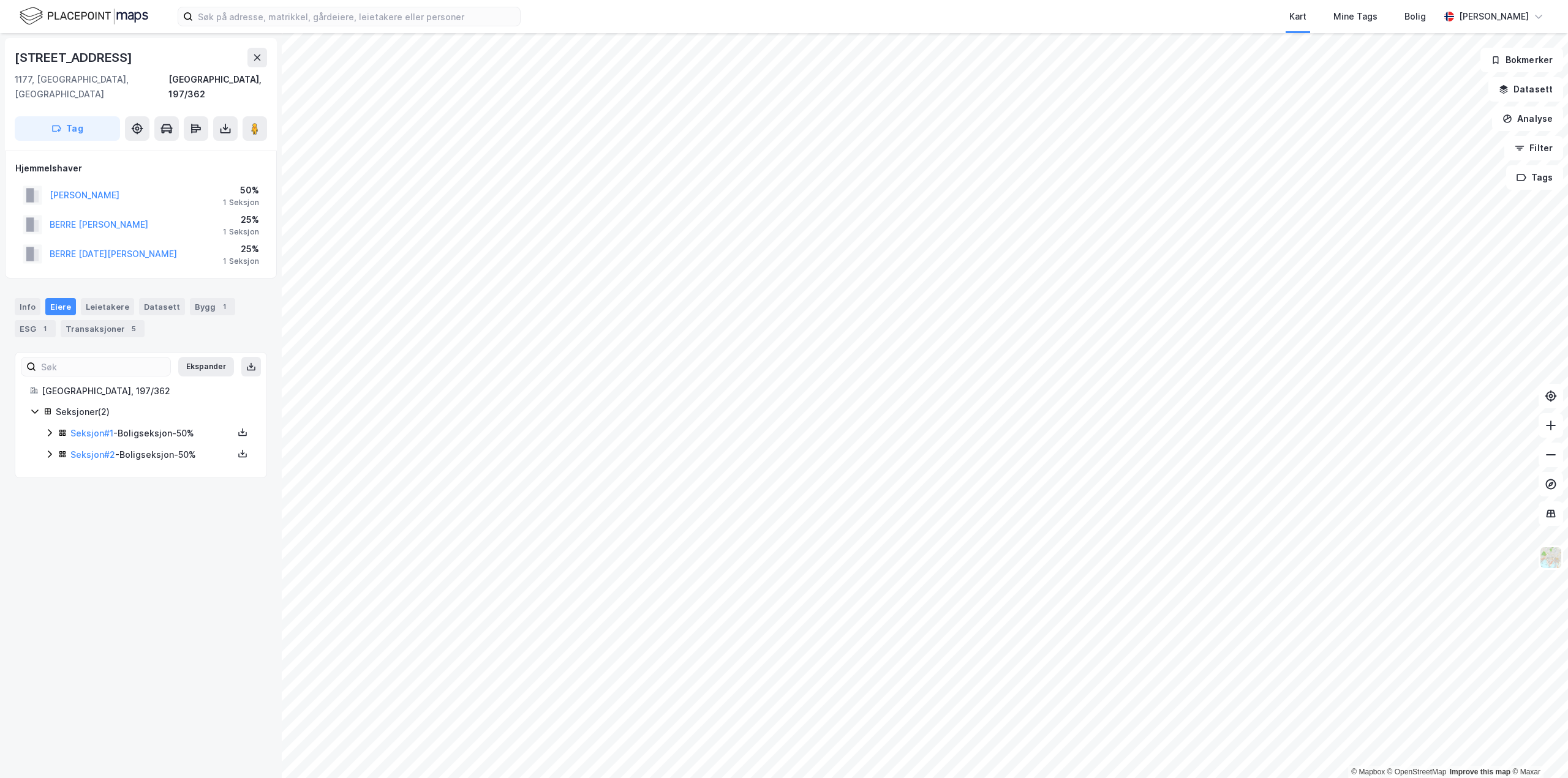
click at [54, 426] on div "Seksjon # 1 - Boligseksjon - 50%" at bounding box center [148, 434] width 207 height 16
click at [49, 491] on icon at bounding box center [49, 496] width 10 height 10
drag, startPoint x: 142, startPoint y: 636, endPoint x: 158, endPoint y: 495, distance: 141.9
click at [142, 633] on div "Bekkelagsveien 13b 1177, [GEOGRAPHIC_DATA], [GEOGRAPHIC_DATA] [GEOGRAPHIC_DATA]…" at bounding box center [140, 405] width 282 height 745
click at [160, 470] on link "[PERSON_NAME]" at bounding box center [169, 476] width 70 height 10
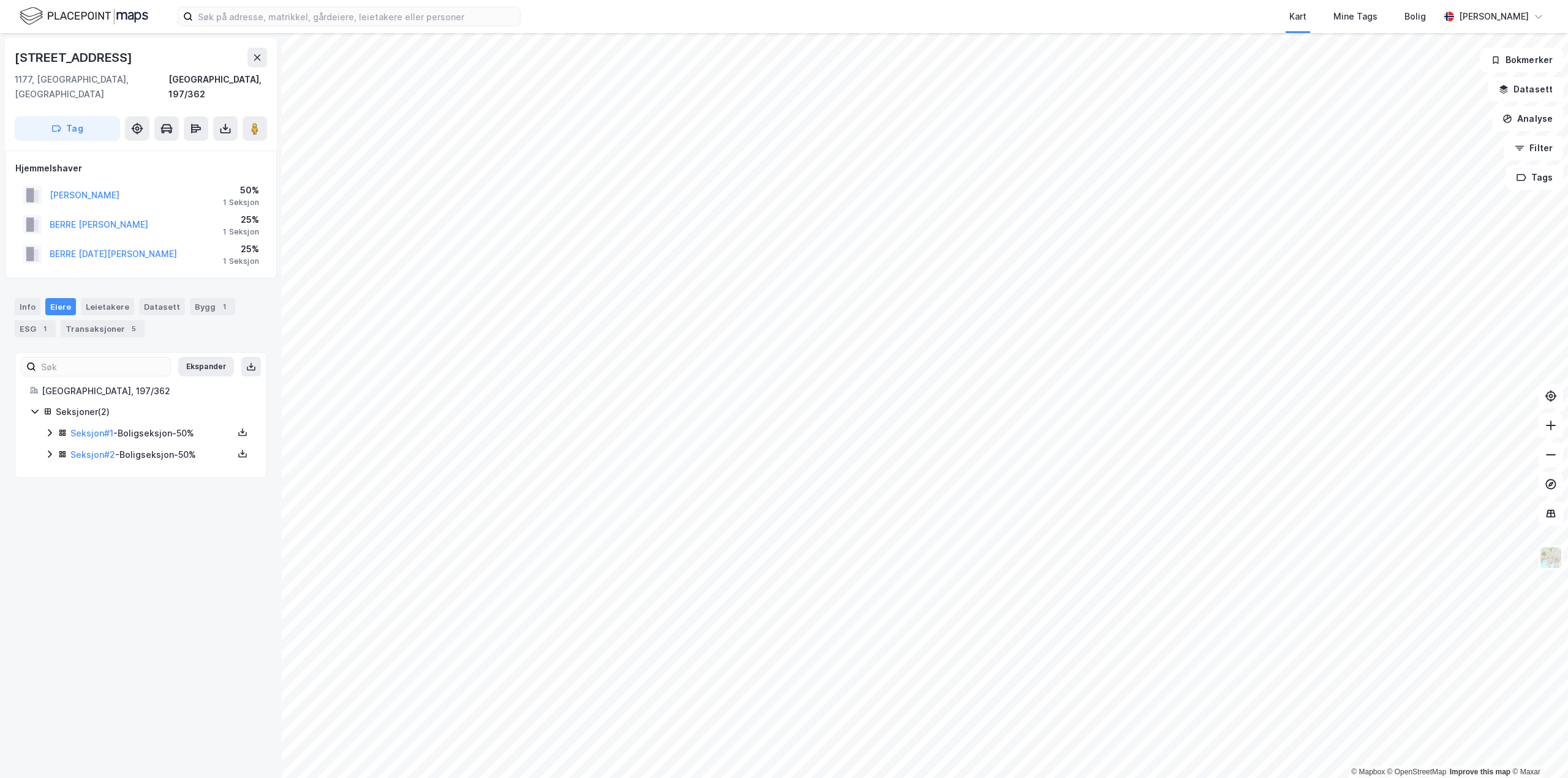
click at [147, 536] on div "Bekkelagsveien 13b 1177, [GEOGRAPHIC_DATA], [GEOGRAPHIC_DATA], 197/362 Tag Hjem…" at bounding box center [140, 405] width 282 height 745
click at [46, 428] on icon at bounding box center [49, 432] width 10 height 10
click at [46, 491] on icon at bounding box center [49, 496] width 10 height 10
click at [94, 660] on div "Bekkelagsveien 13b 1177, [GEOGRAPHIC_DATA], [GEOGRAPHIC_DATA] [GEOGRAPHIC_DATA]…" at bounding box center [140, 405] width 282 height 745
click at [97, 656] on div "Bekkelagsveien 13b 1177, [GEOGRAPHIC_DATA], [GEOGRAPHIC_DATA] [GEOGRAPHIC_DATA]…" at bounding box center [140, 405] width 282 height 745
